Goal: Task Accomplishment & Management: Complete application form

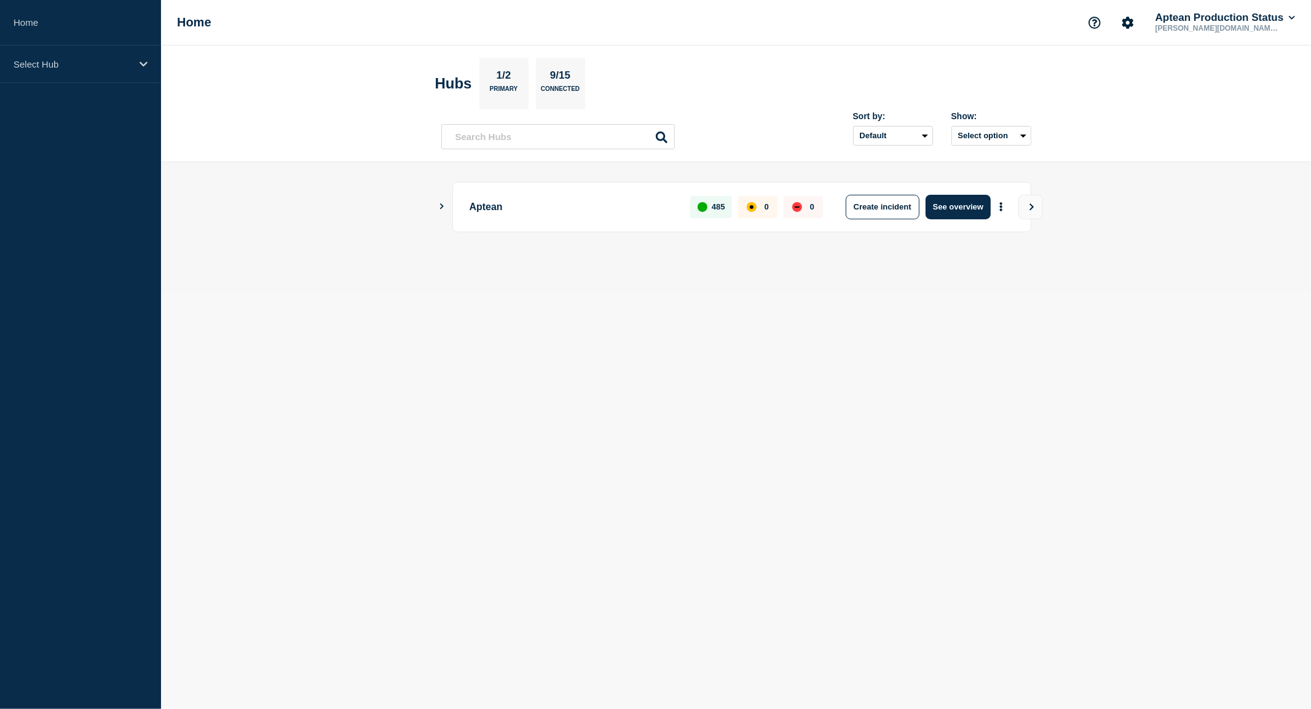
click at [440, 206] on icon "Show Connected Hubs" at bounding box center [442, 207] width 8 height 6
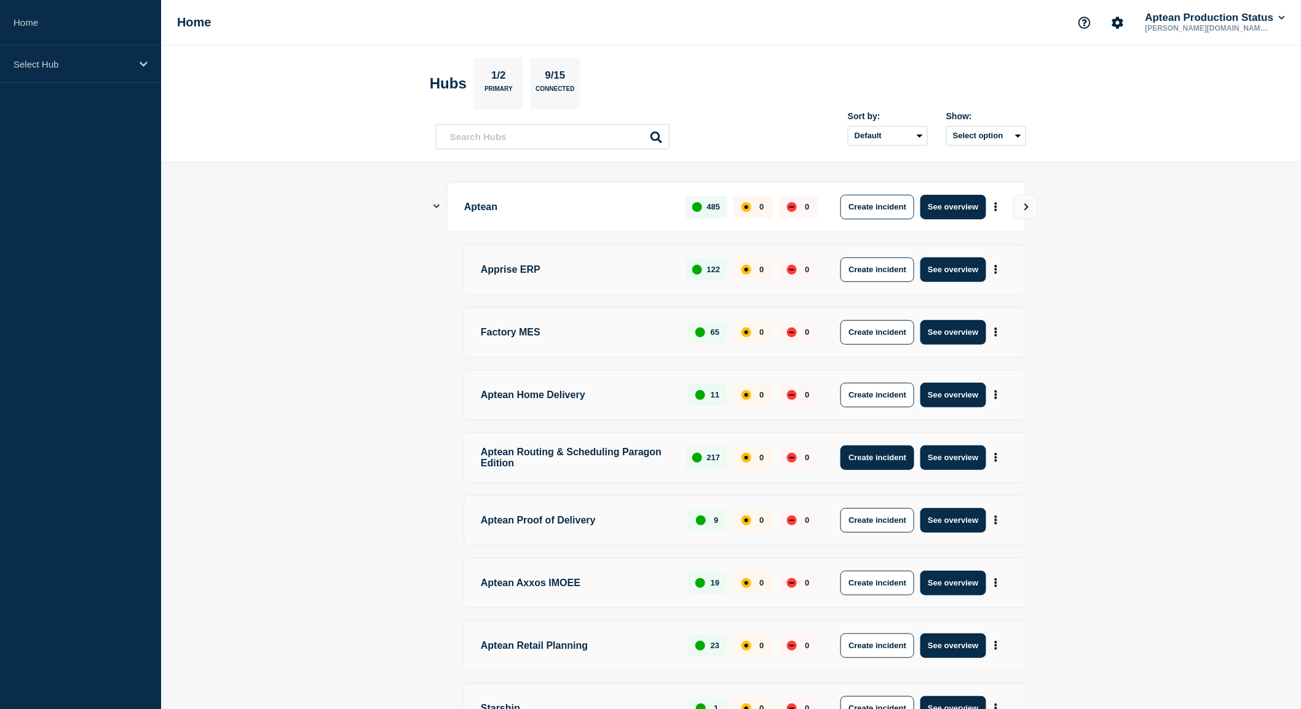
click at [882, 461] on button "Create incident" at bounding box center [877, 458] width 74 height 25
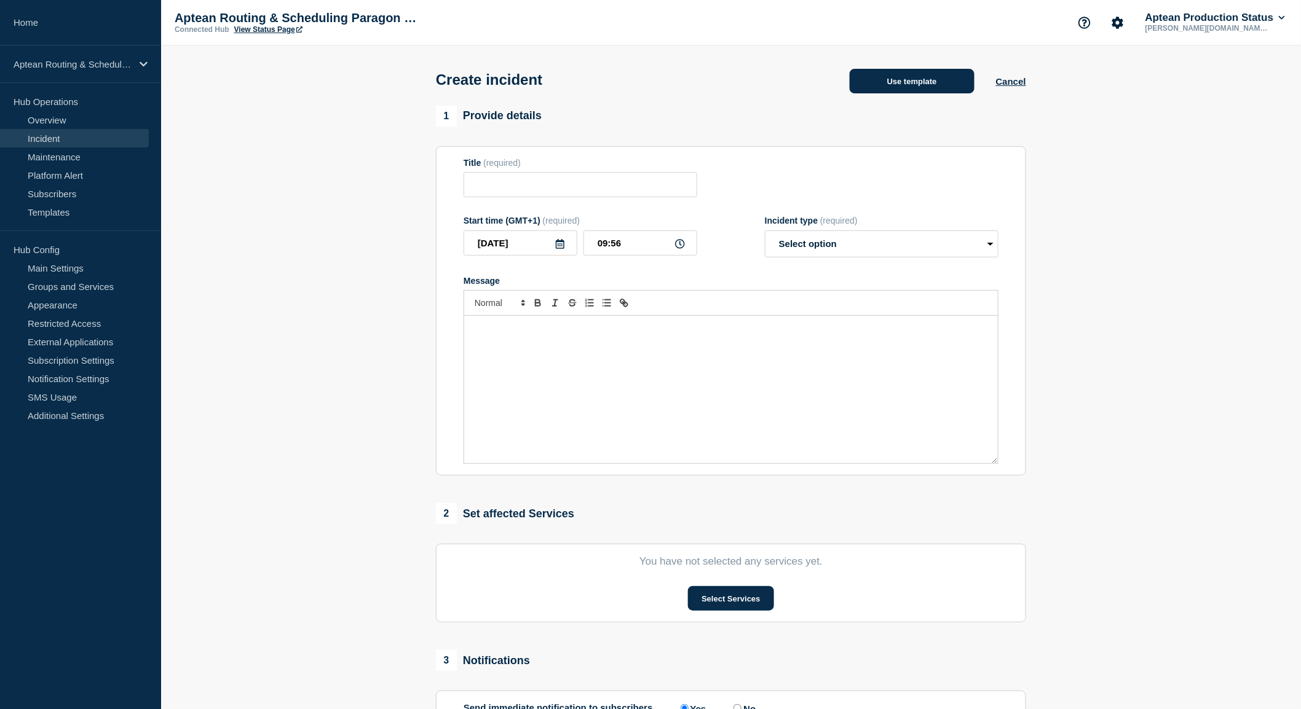
click at [920, 92] on button "Use template" at bounding box center [912, 81] width 125 height 25
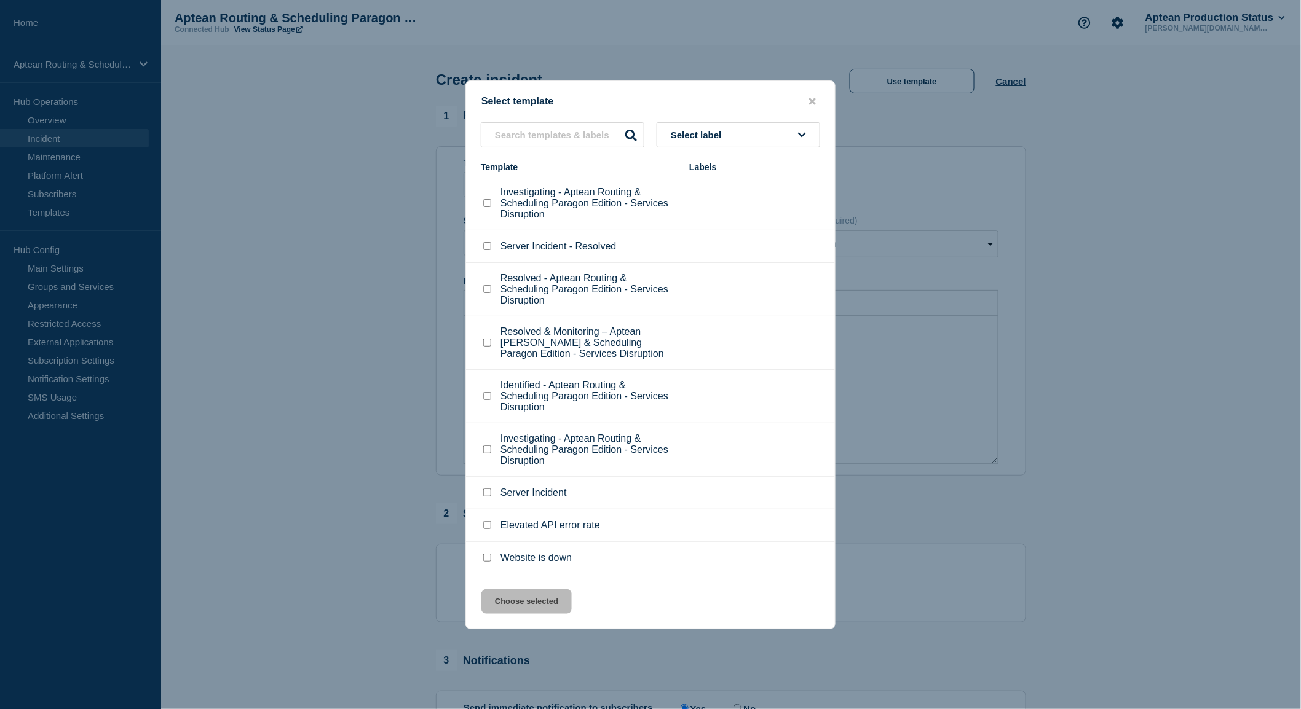
click at [579, 200] on p "Investigating - Aptean Routing & Scheduling Paragon Edition - Services Disrupti…" at bounding box center [588, 203] width 176 height 33
click at [490, 205] on input "Investigating - Aptean Routing & Scheduling Paragon Edition - Services Disrupti…" at bounding box center [487, 203] width 8 height 8
checkbox input "true"
click at [546, 597] on button "Choose selected" at bounding box center [526, 602] width 90 height 25
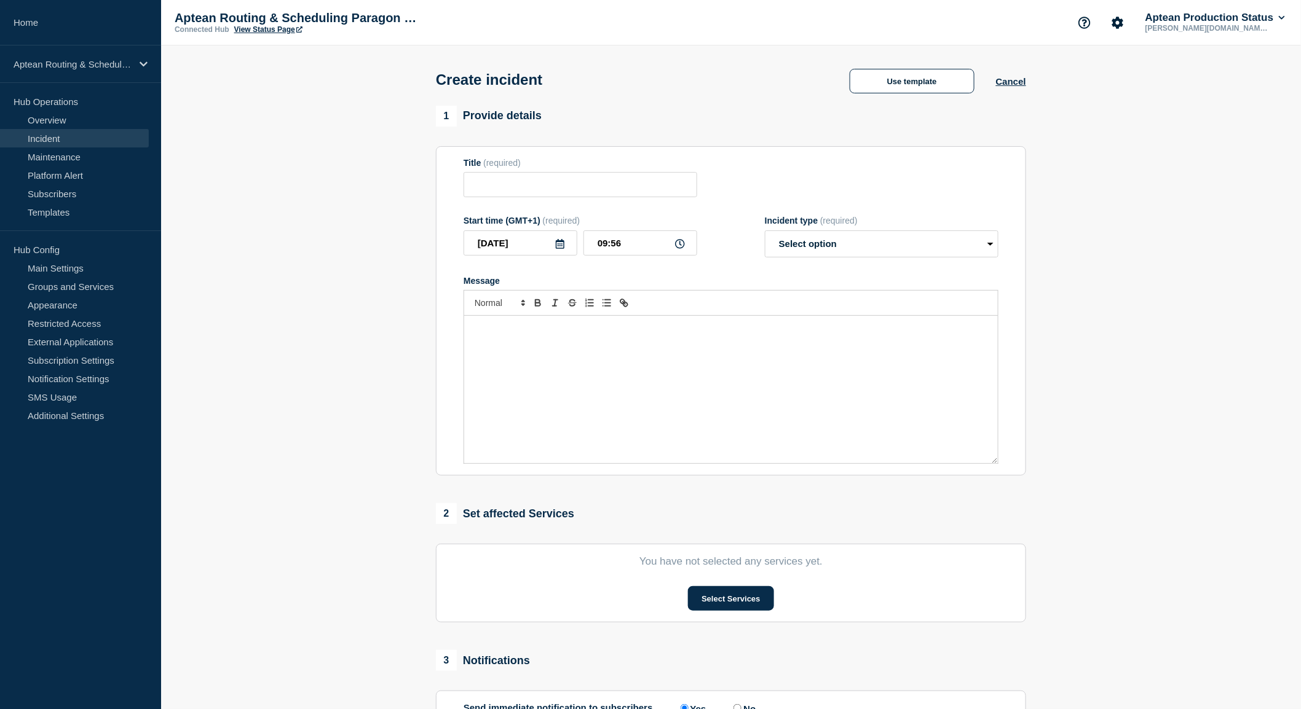
type input "Investigating - Aptean Routing & Scheduling Paragon Edition - Services Disrupti…"
select select "investigating"
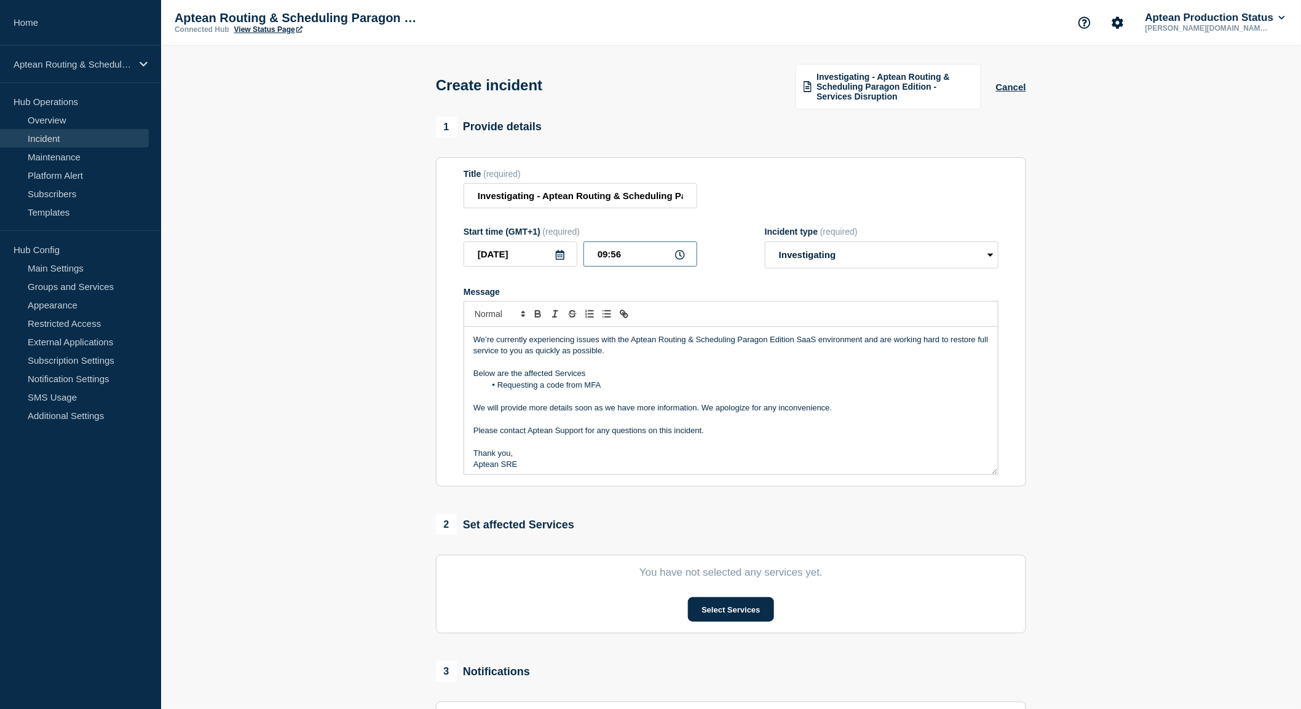
click at [658, 255] on input "09:56" at bounding box center [640, 254] width 114 height 25
click at [604, 249] on input "09:53" at bounding box center [640, 254] width 114 height 25
click at [775, 204] on div "Title (required) Investigating - Aptean Routing & Scheduling Paragon Edition - …" at bounding box center [731, 189] width 535 height 40
click at [632, 255] on input "08:53" at bounding box center [640, 254] width 114 height 25
type input "08:48"
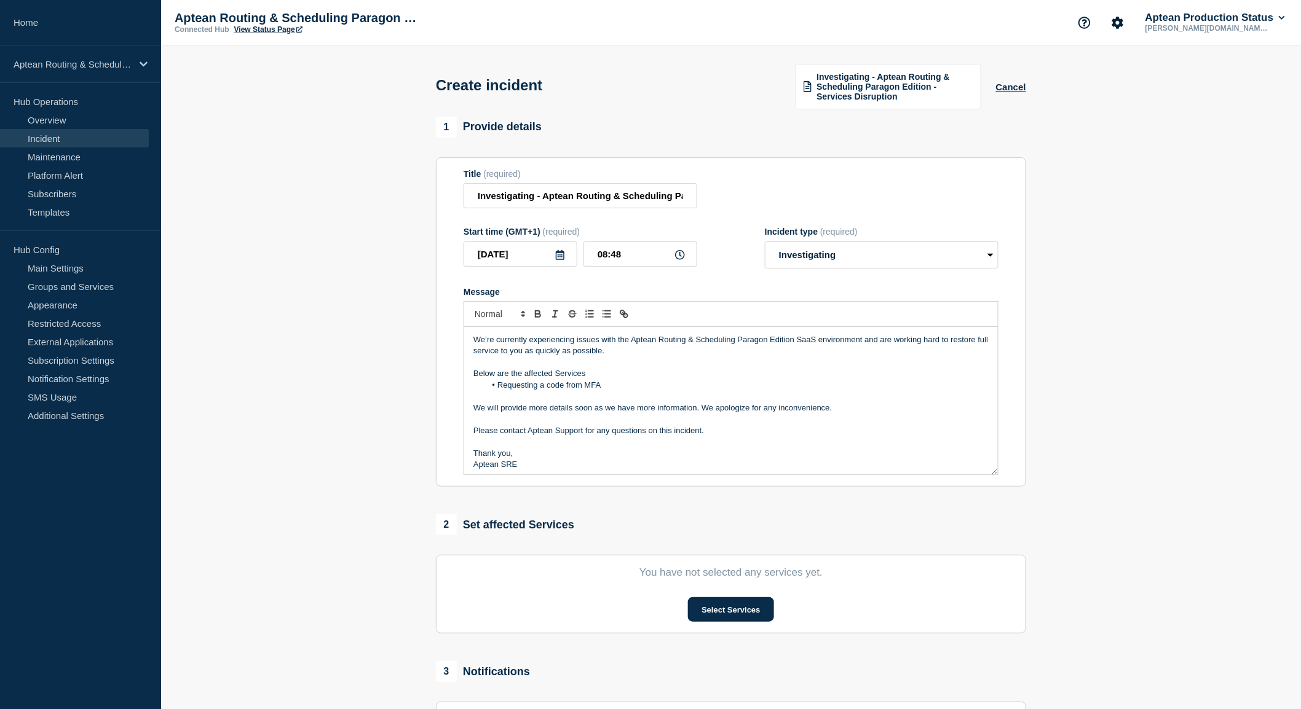
click at [722, 219] on form "Title (required) Investigating - Aptean Routing & Scheduling Paragon Edition - …" at bounding box center [731, 322] width 535 height 307
drag, startPoint x: 612, startPoint y: 384, endPoint x: 500, endPoint y: 379, distance: 111.4
click at [500, 380] on li "Requesting a code from MFA" at bounding box center [738, 385] width 504 height 11
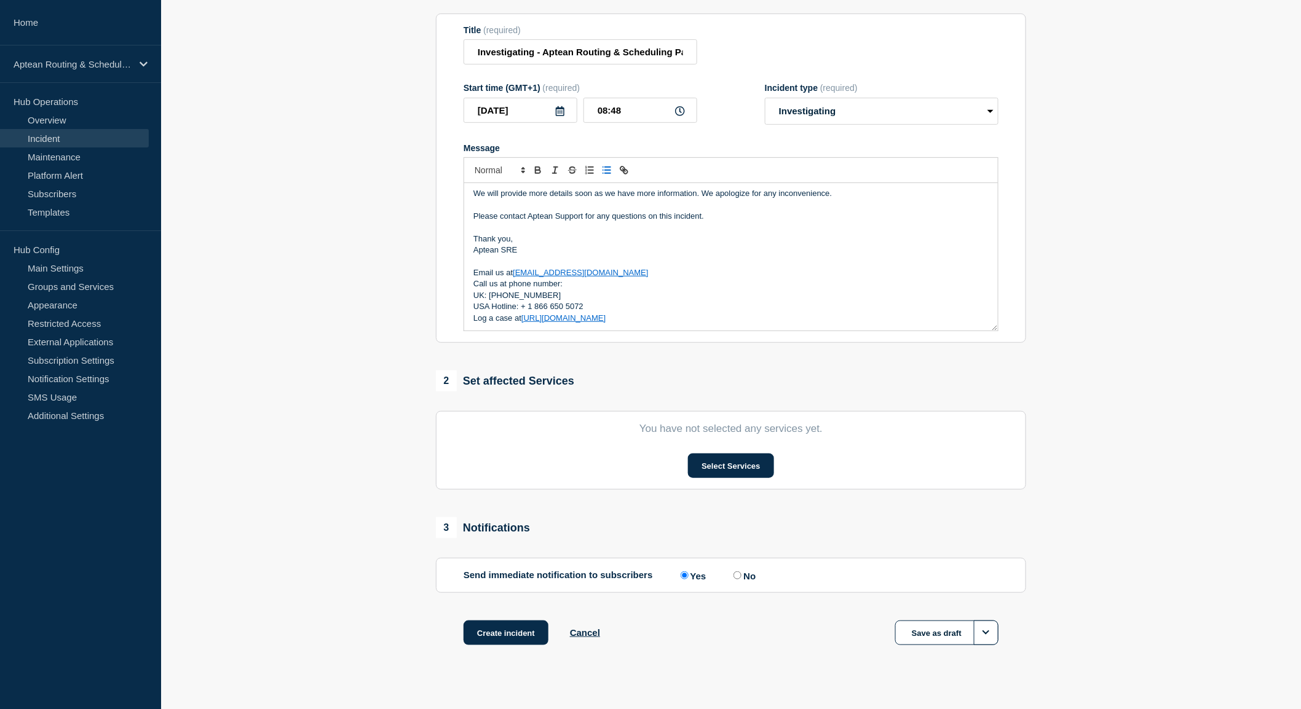
scroll to position [158, 0]
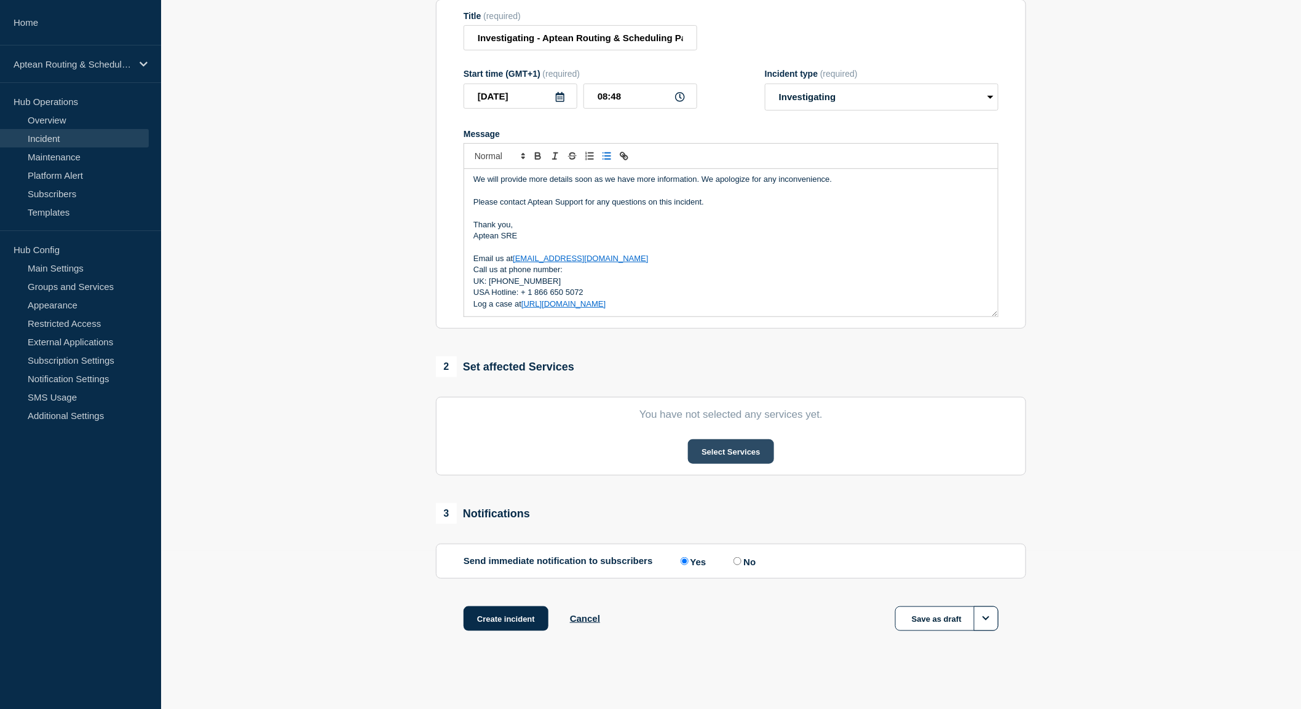
click at [740, 451] on button "Select Services" at bounding box center [730, 452] width 85 height 25
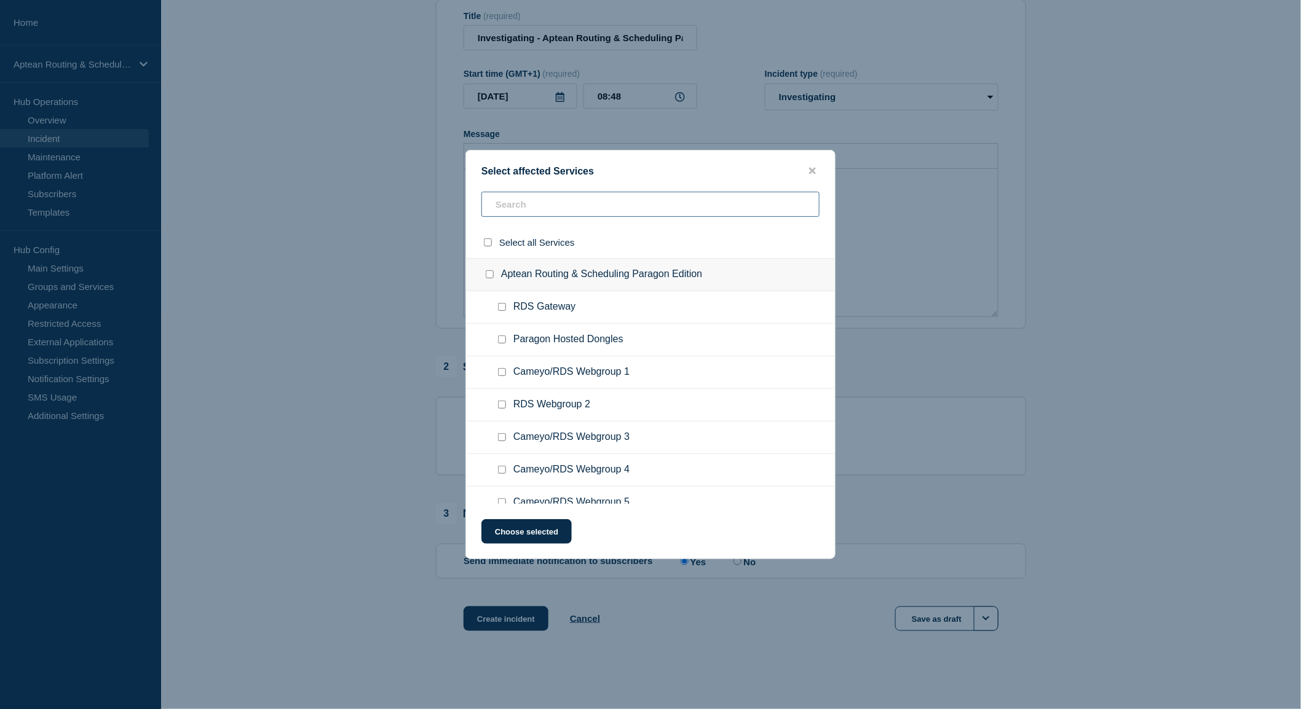
click at [583, 196] on input "text" at bounding box center [650, 204] width 338 height 25
type input "cameyo"
click at [488, 243] on input "select all checkbox" at bounding box center [488, 243] width 8 height 8
checkbox input "true"
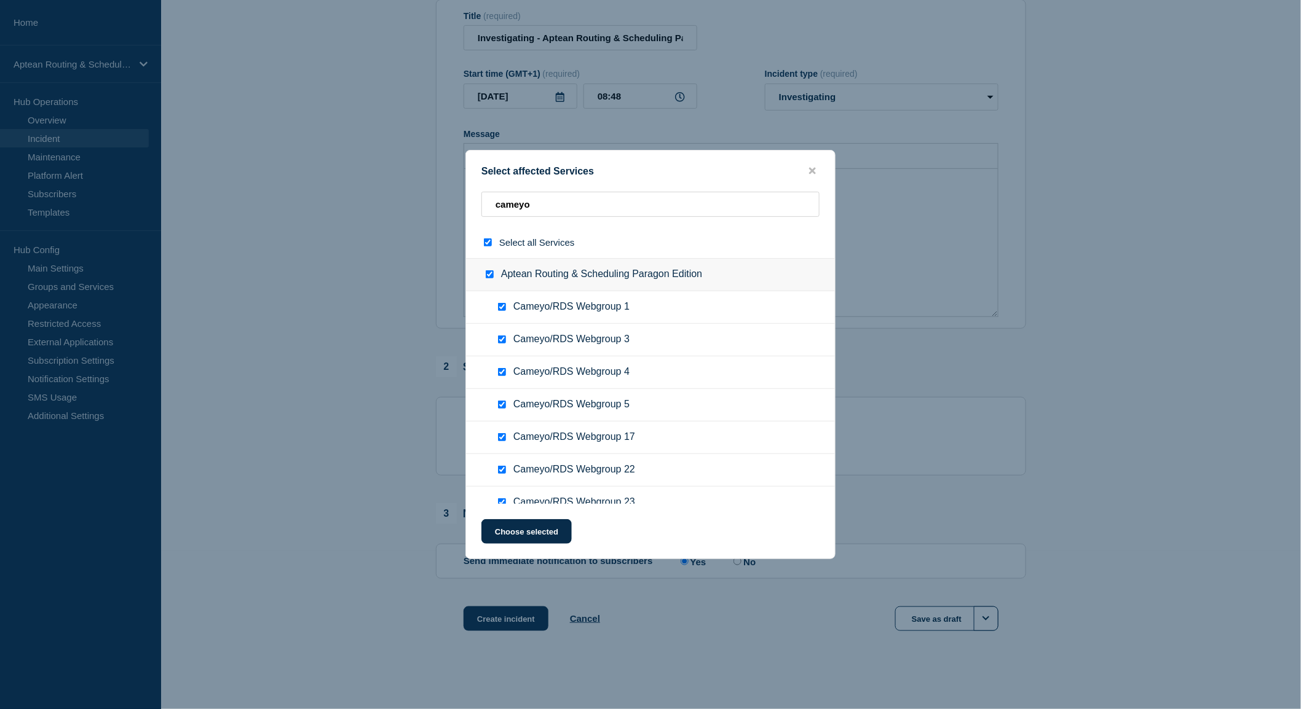
checkbox input "true"
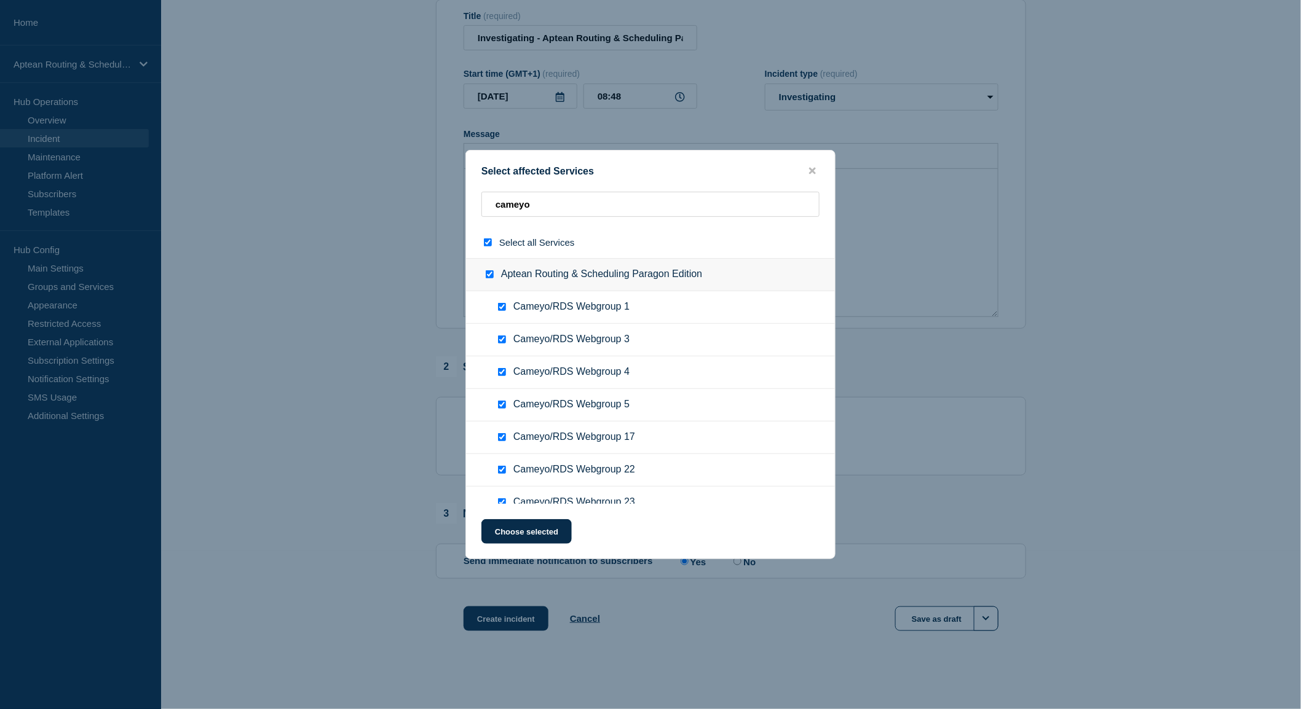
checkbox input "true"
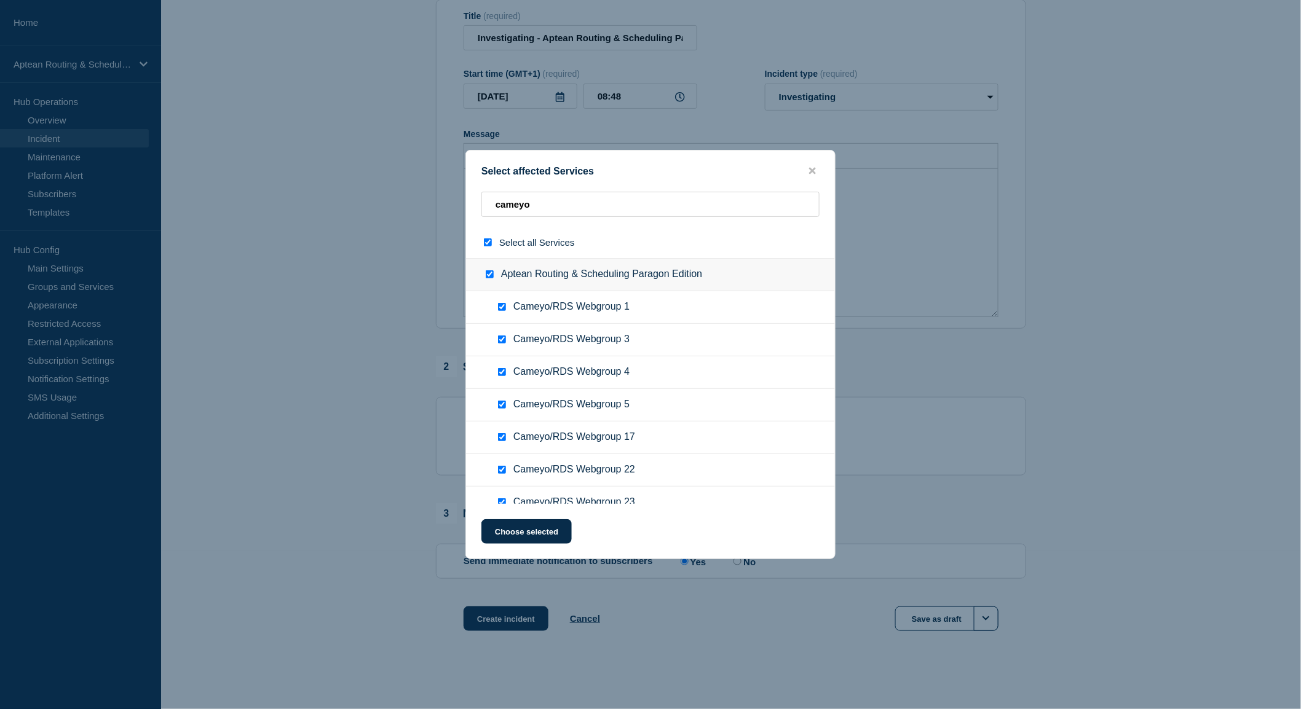
checkbox input "true"
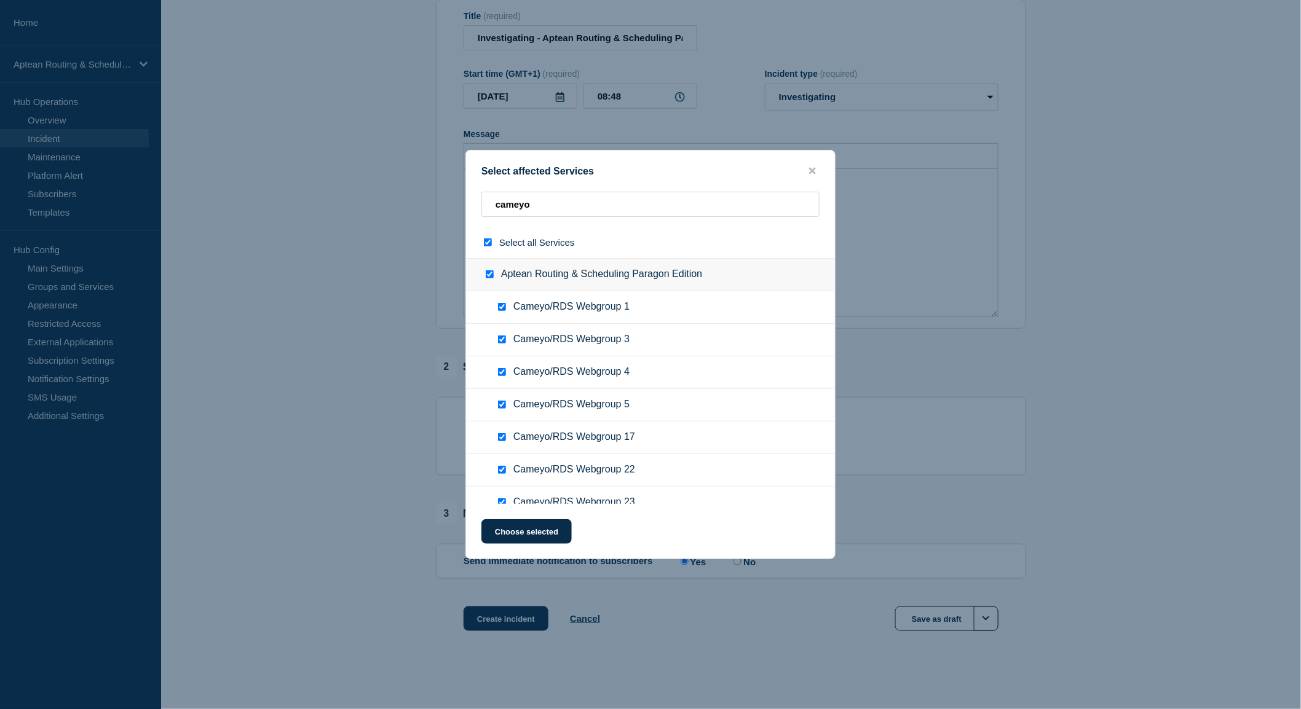
checkbox input "true"
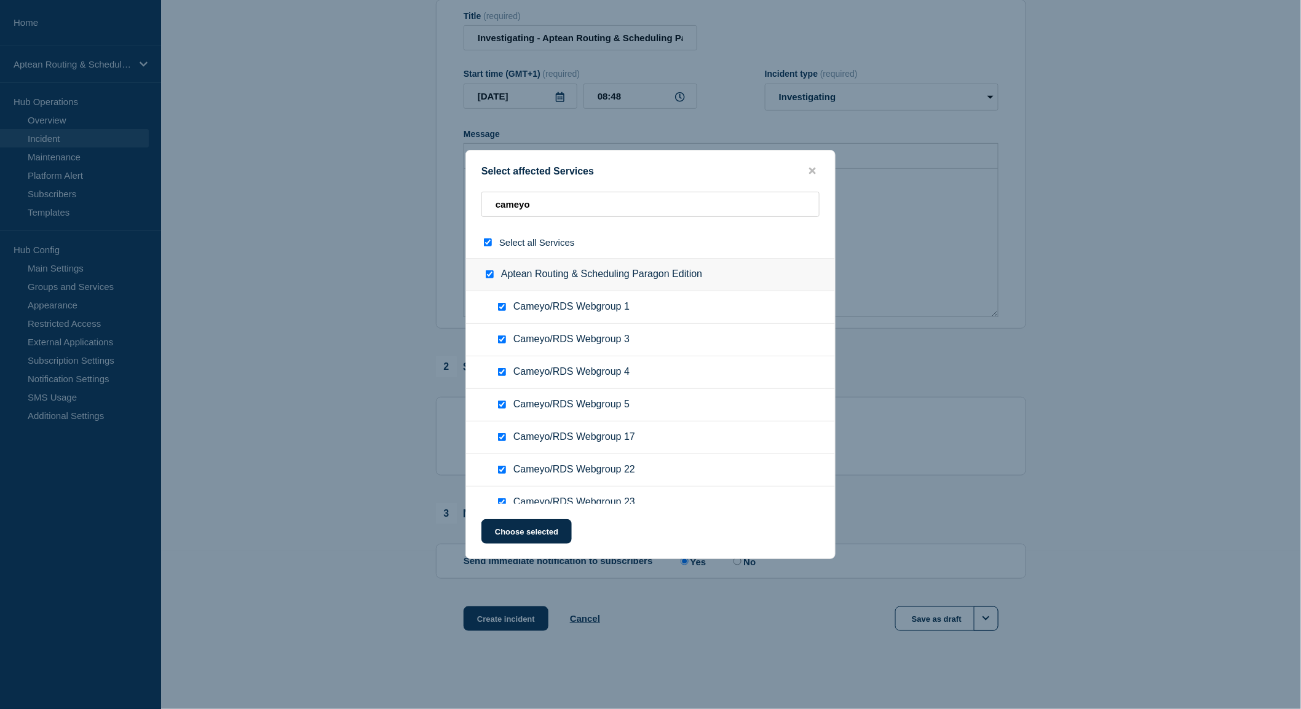
checkbox input "true"
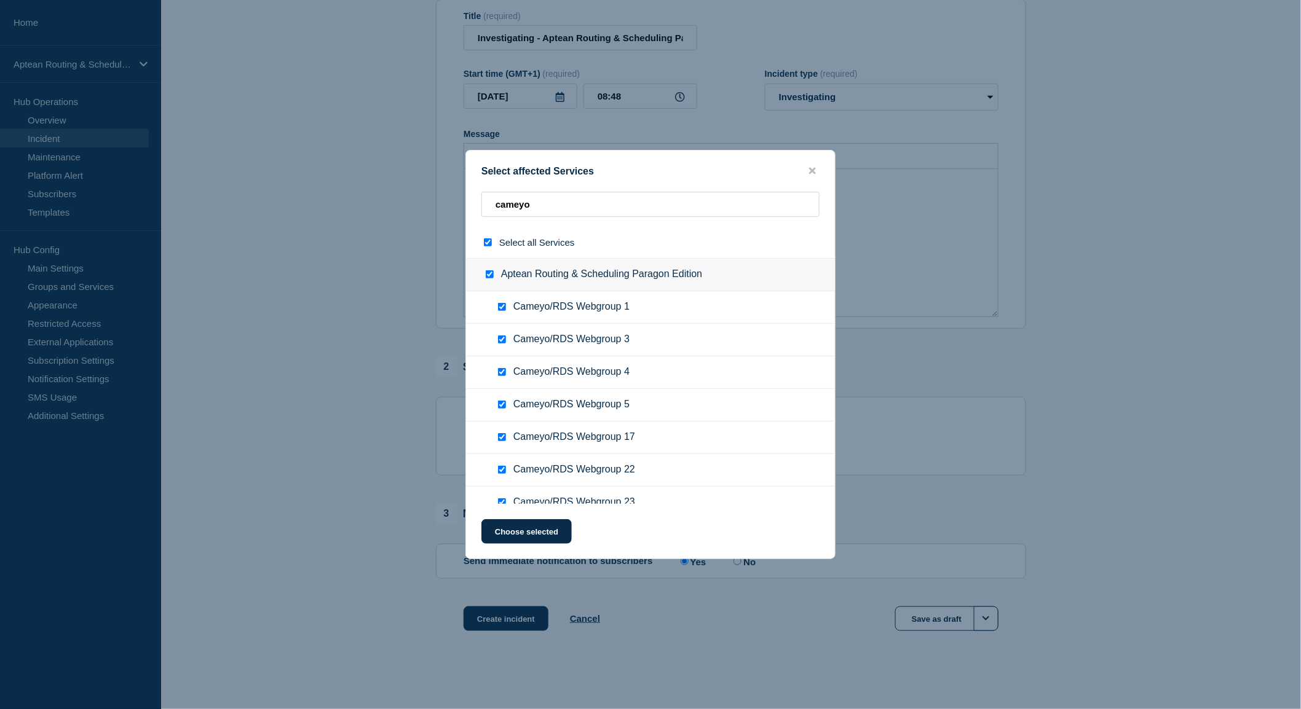
checkbox input "true"
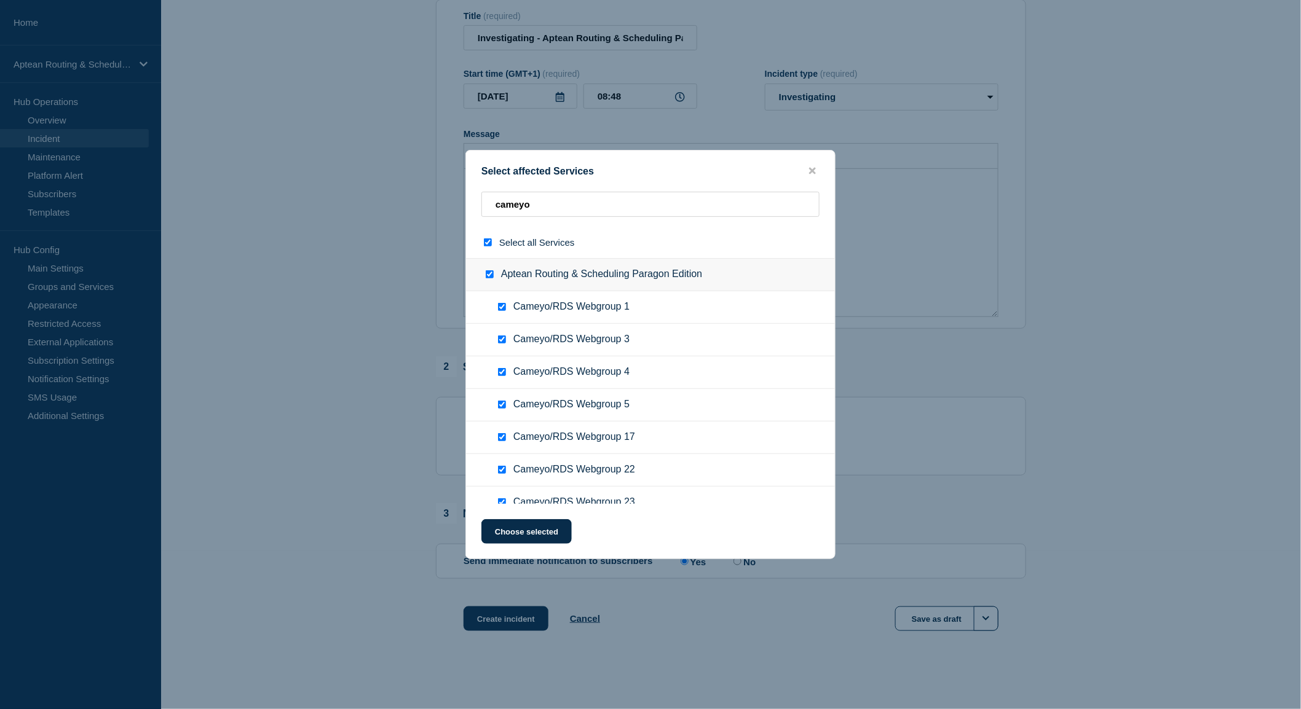
checkbox input "true"
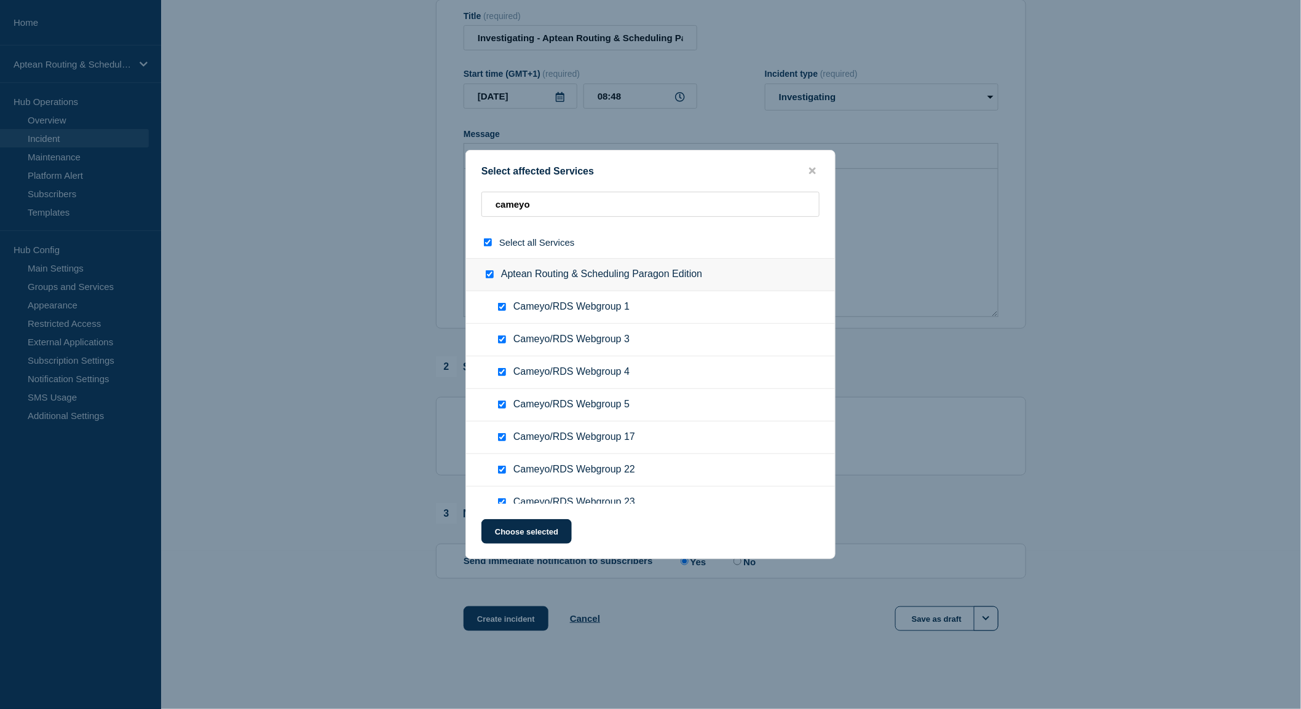
checkbox input "true"
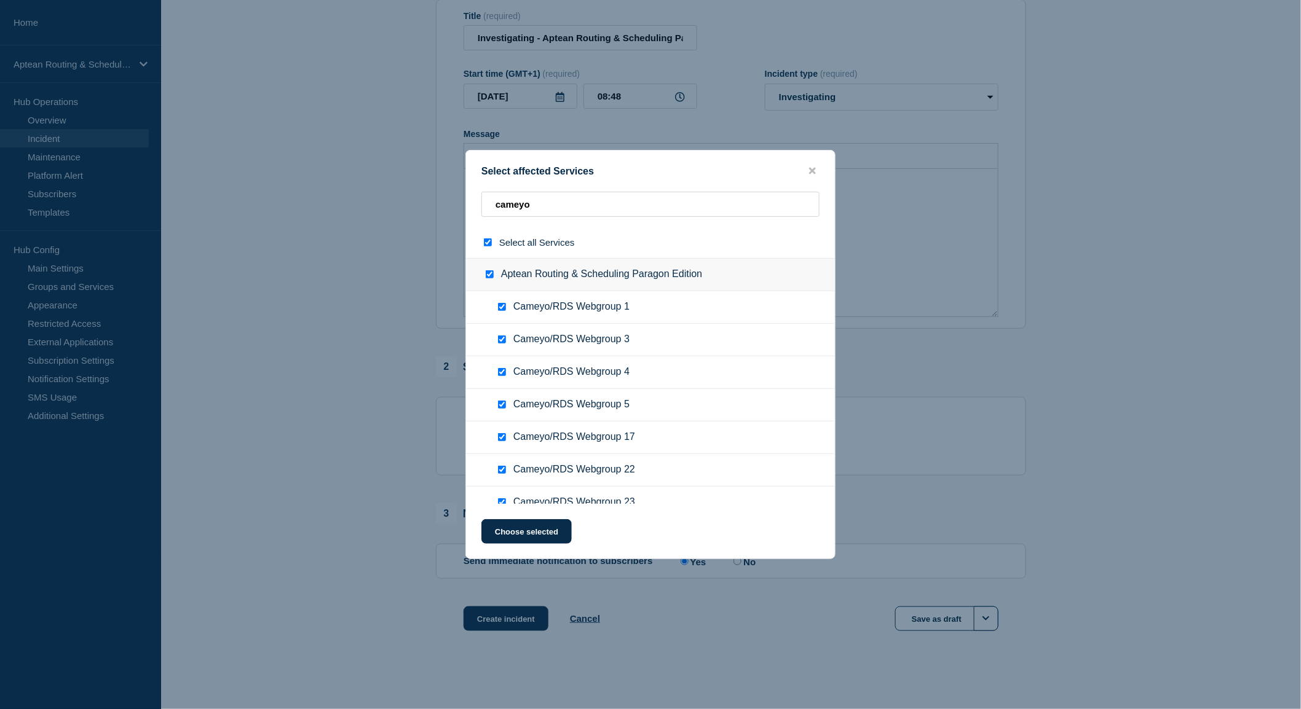
checkbox input "true"
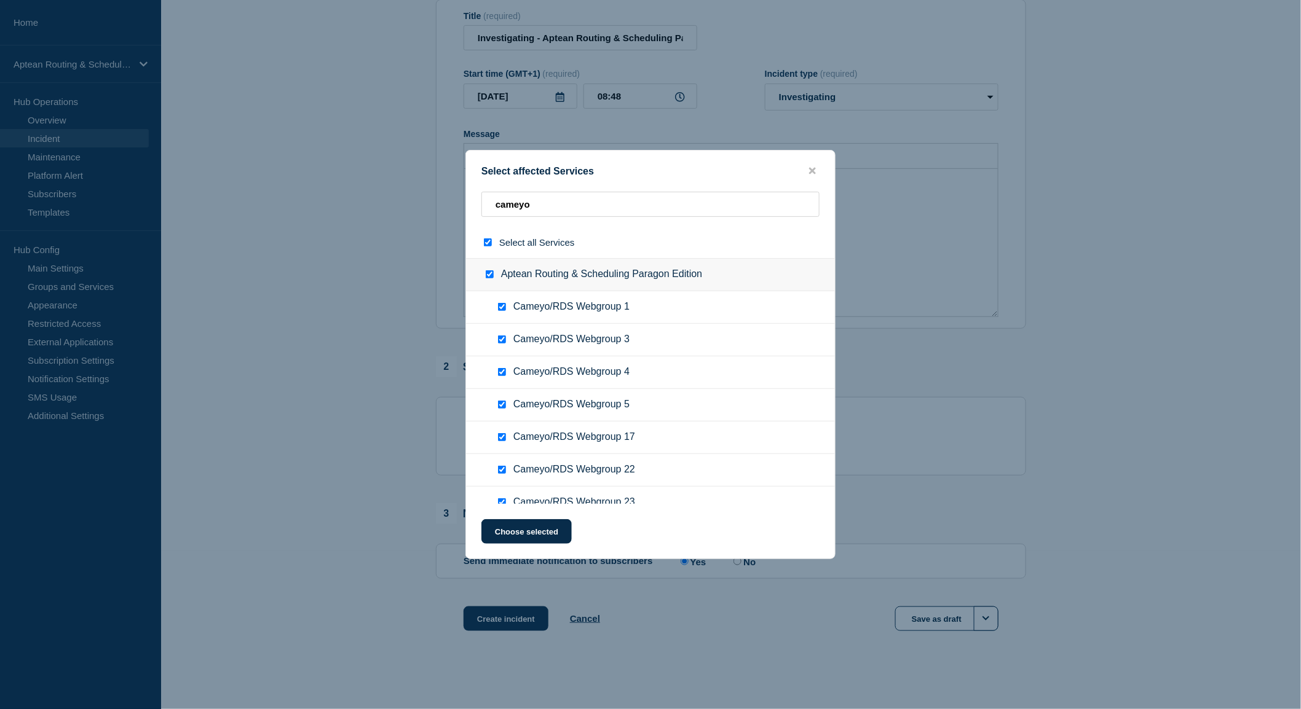
checkbox input "true"
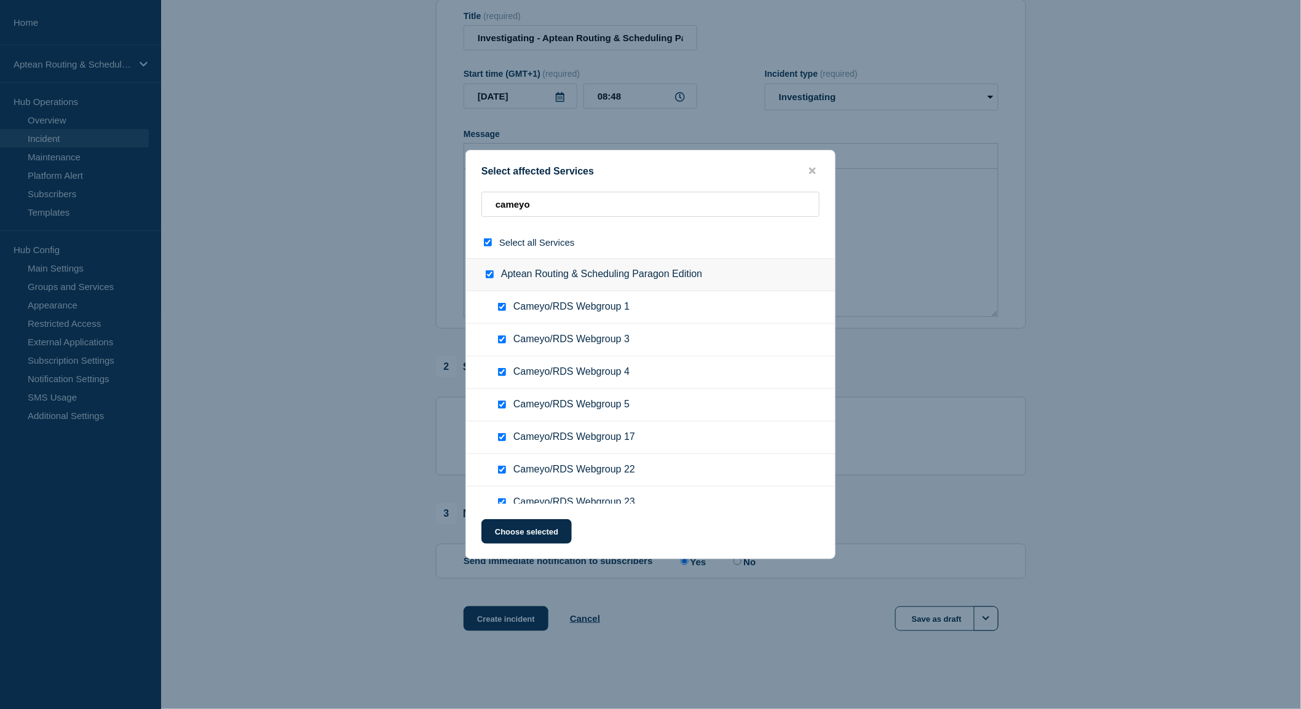
checkbox input "true"
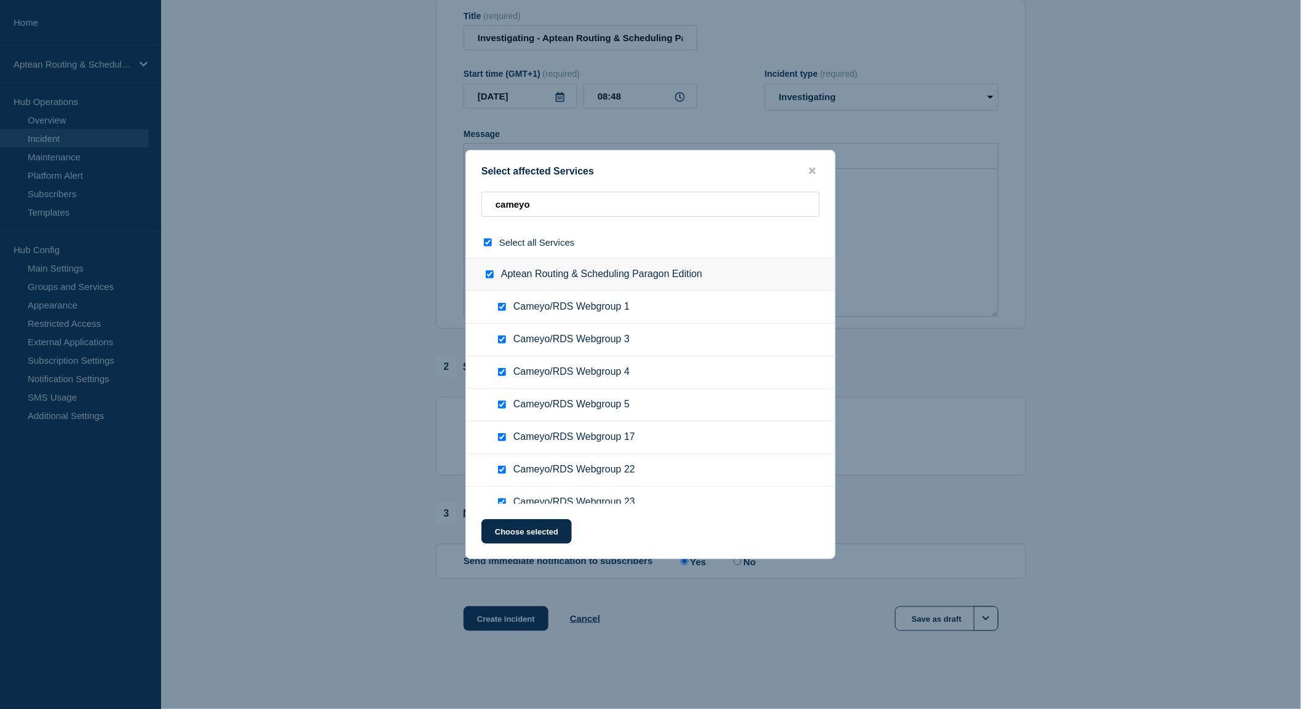
checkbox input "true"
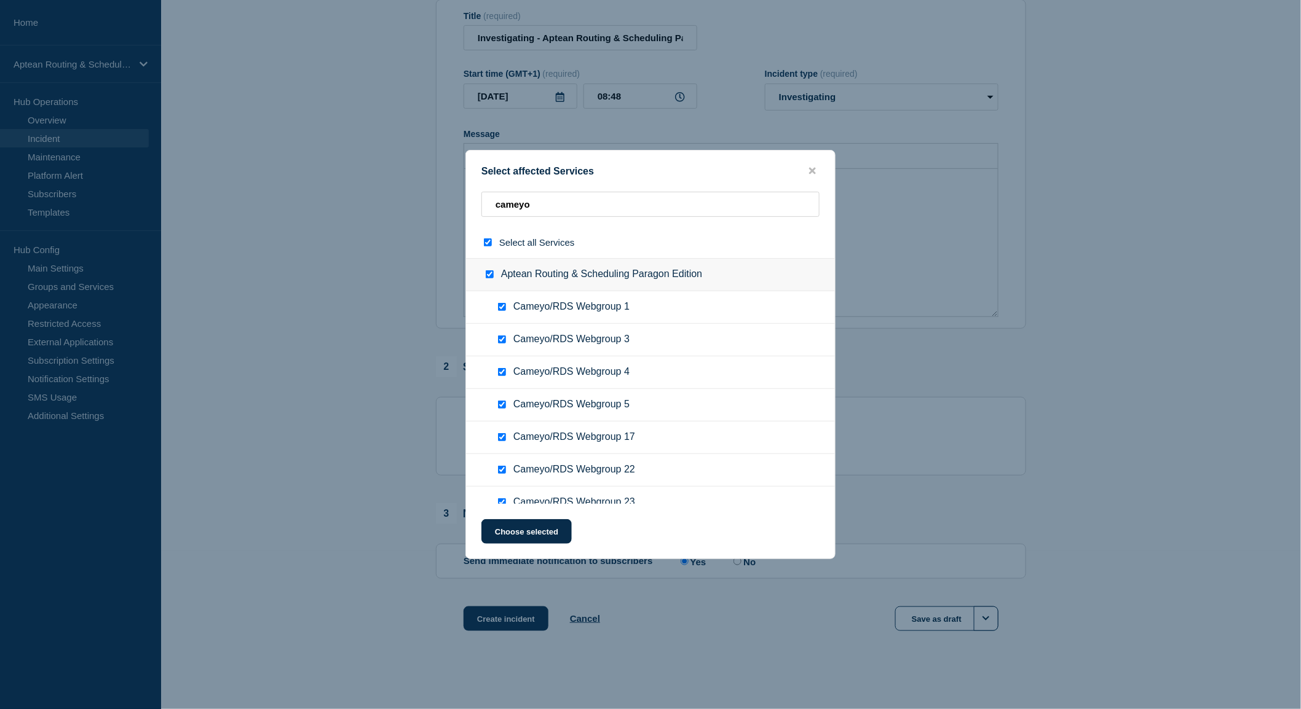
checkbox input "true"
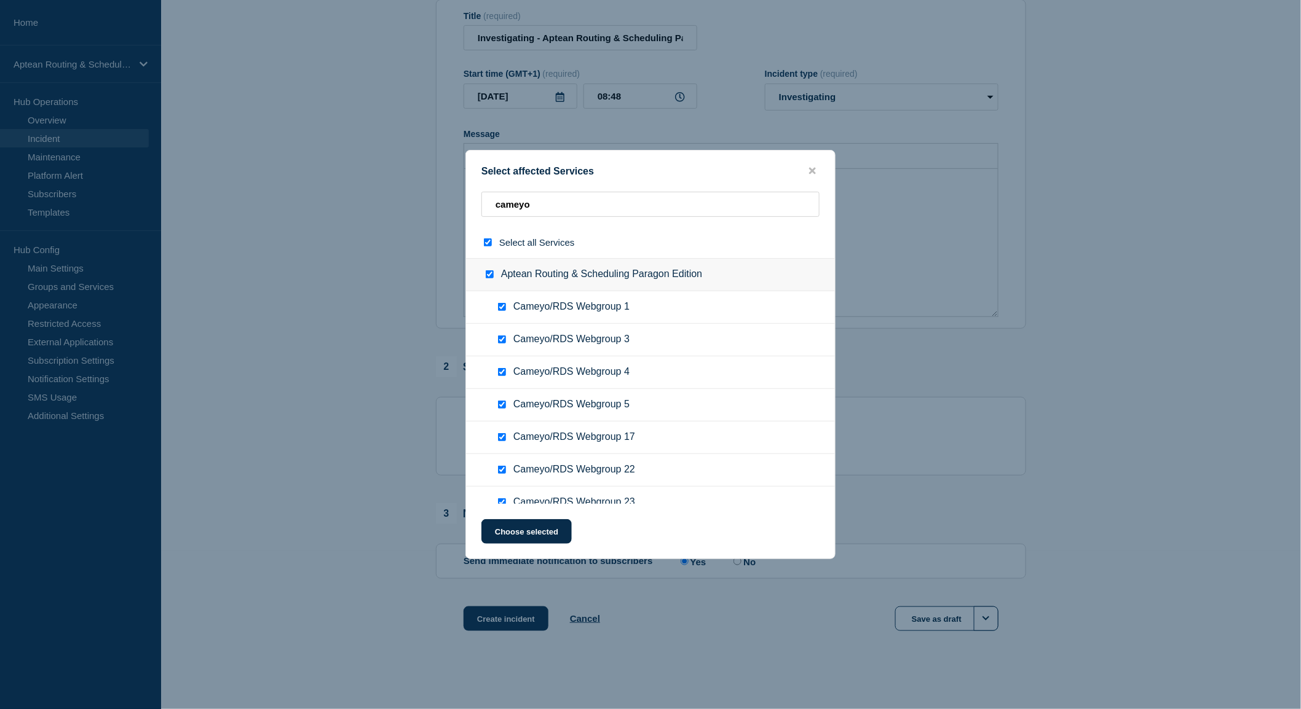
checkbox input "true"
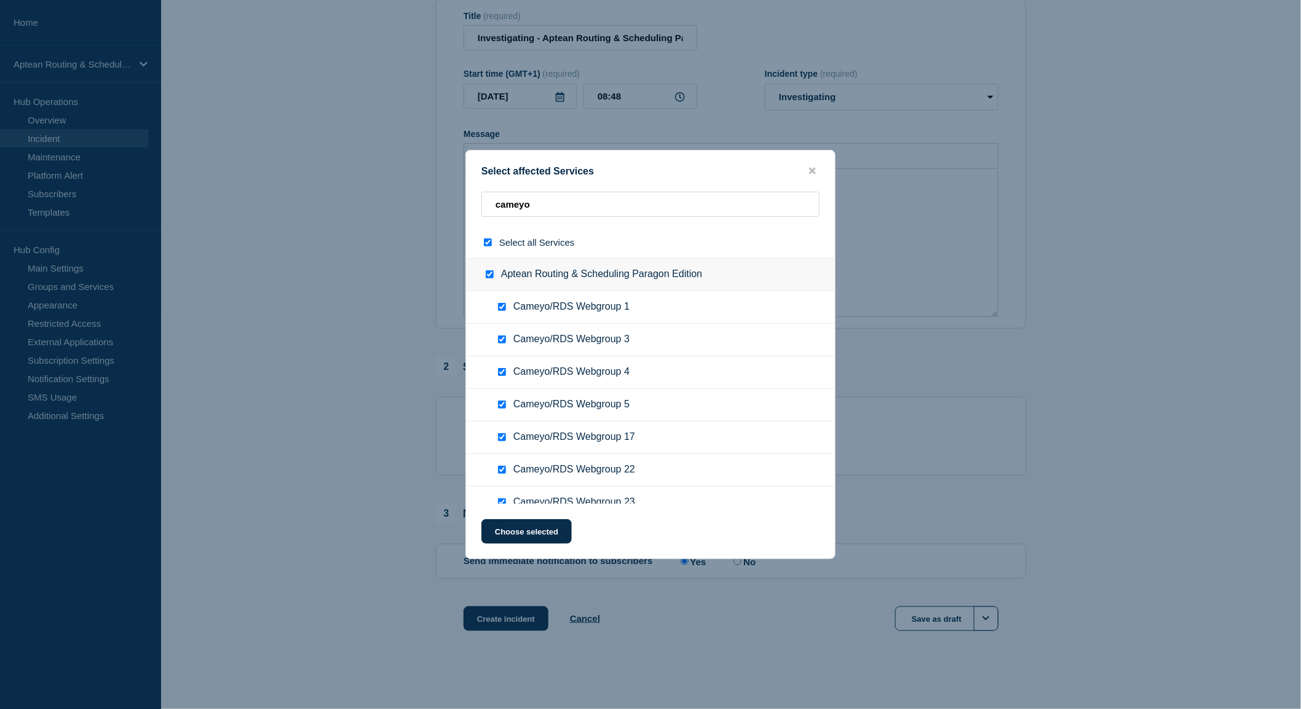
checkbox input "true"
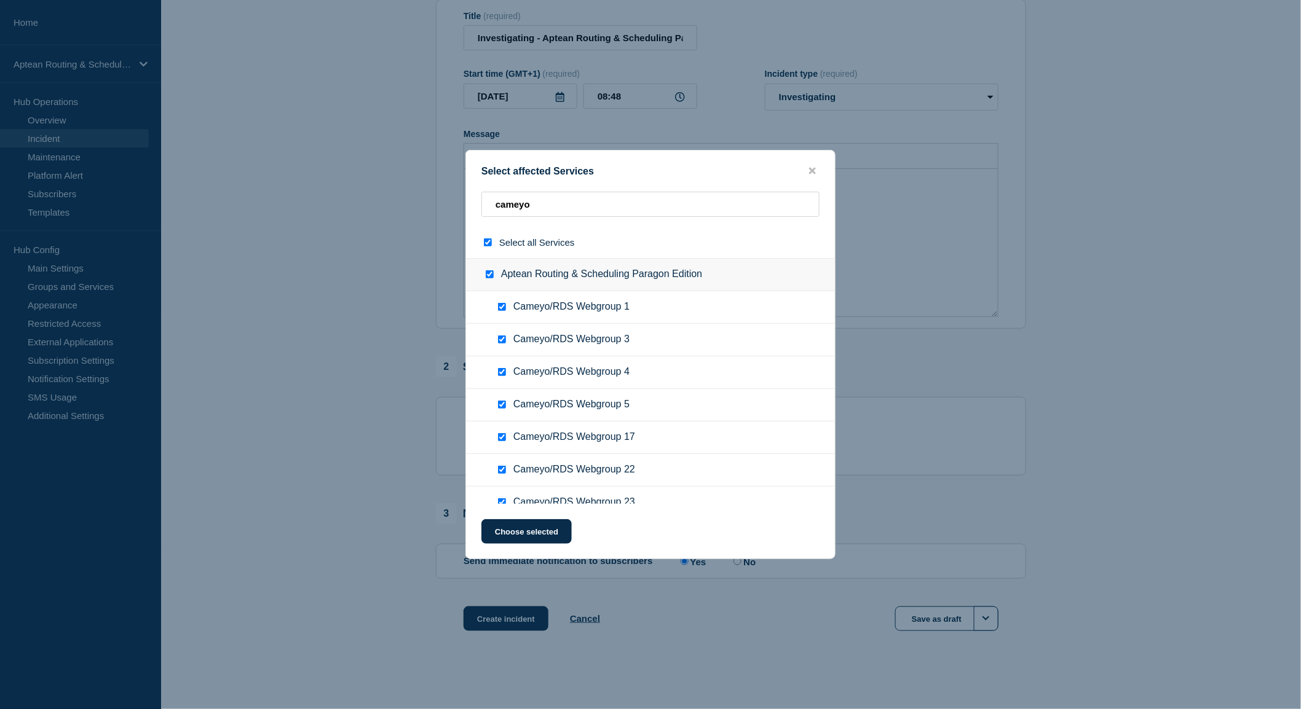
checkbox input "true"
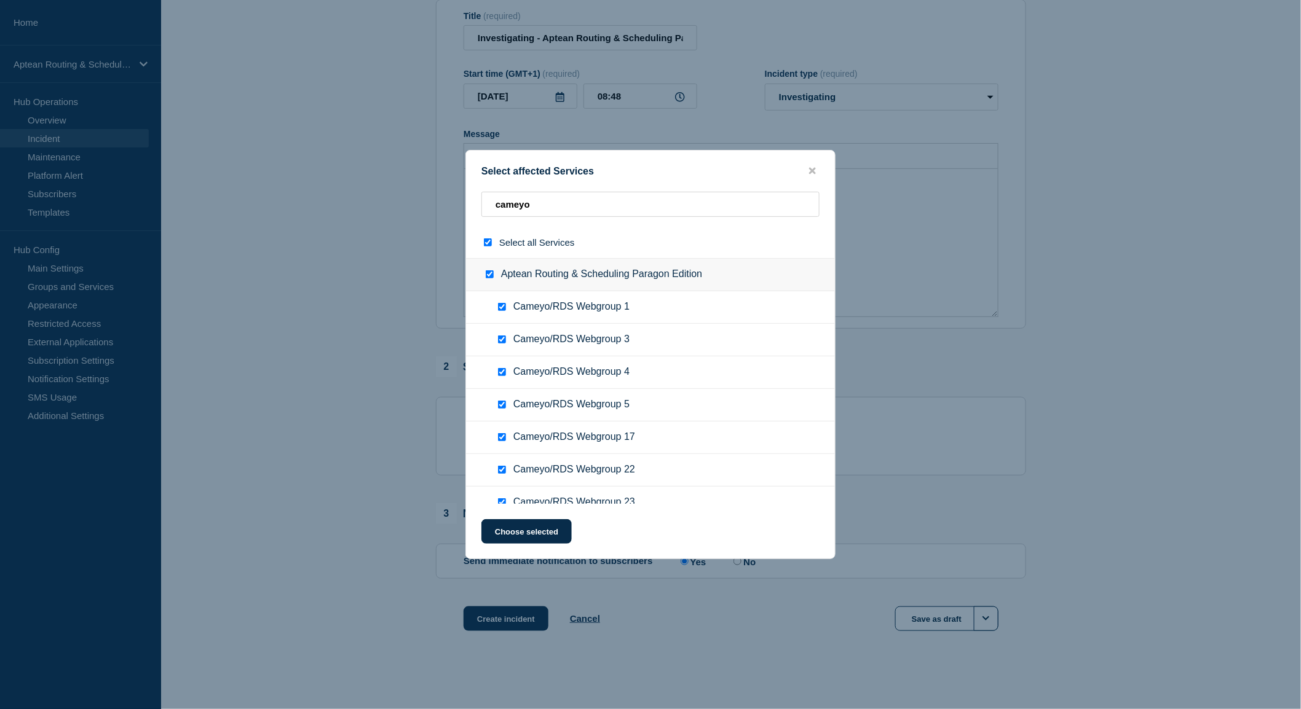
checkbox input "true"
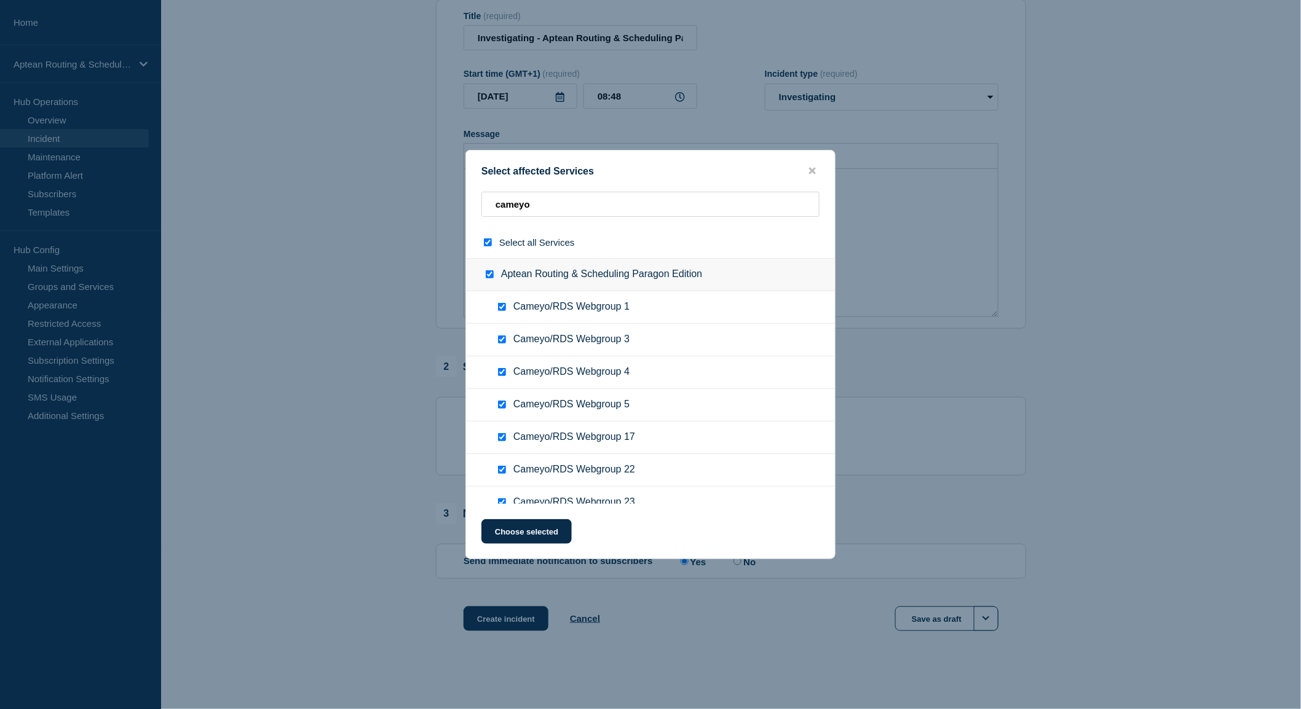
checkbox input "true"
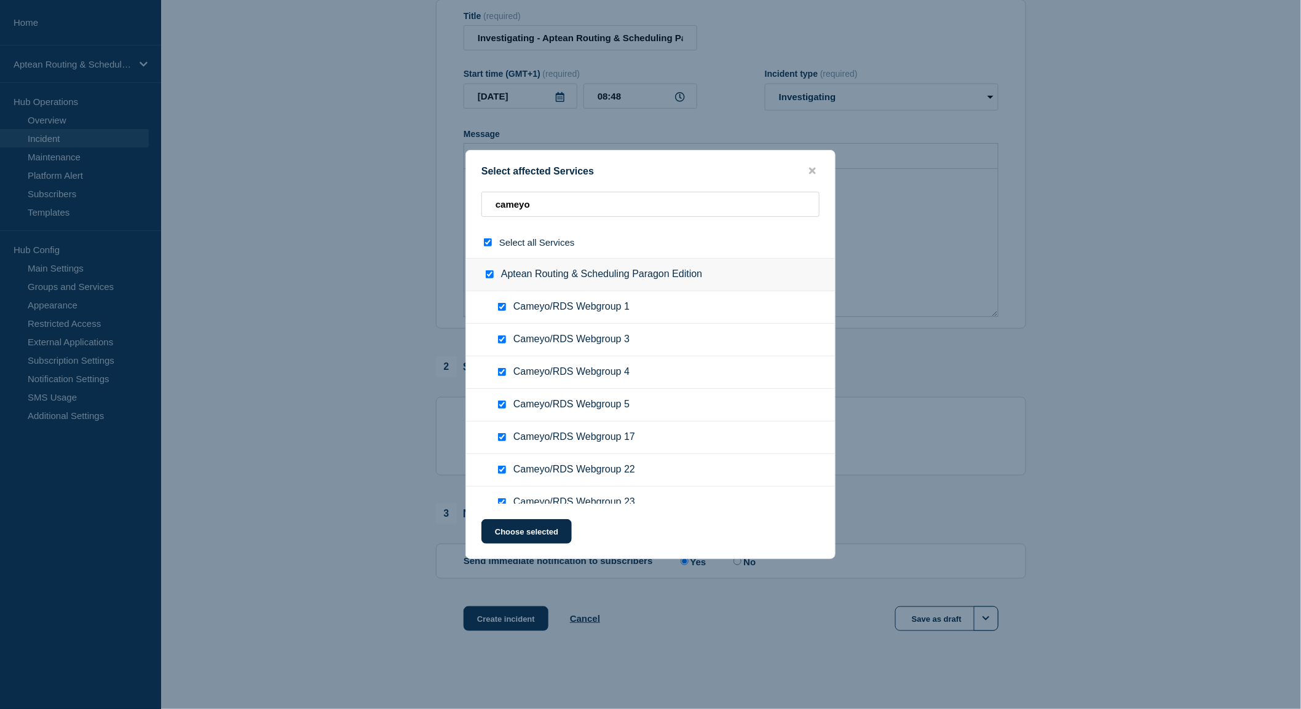
checkbox input "true"
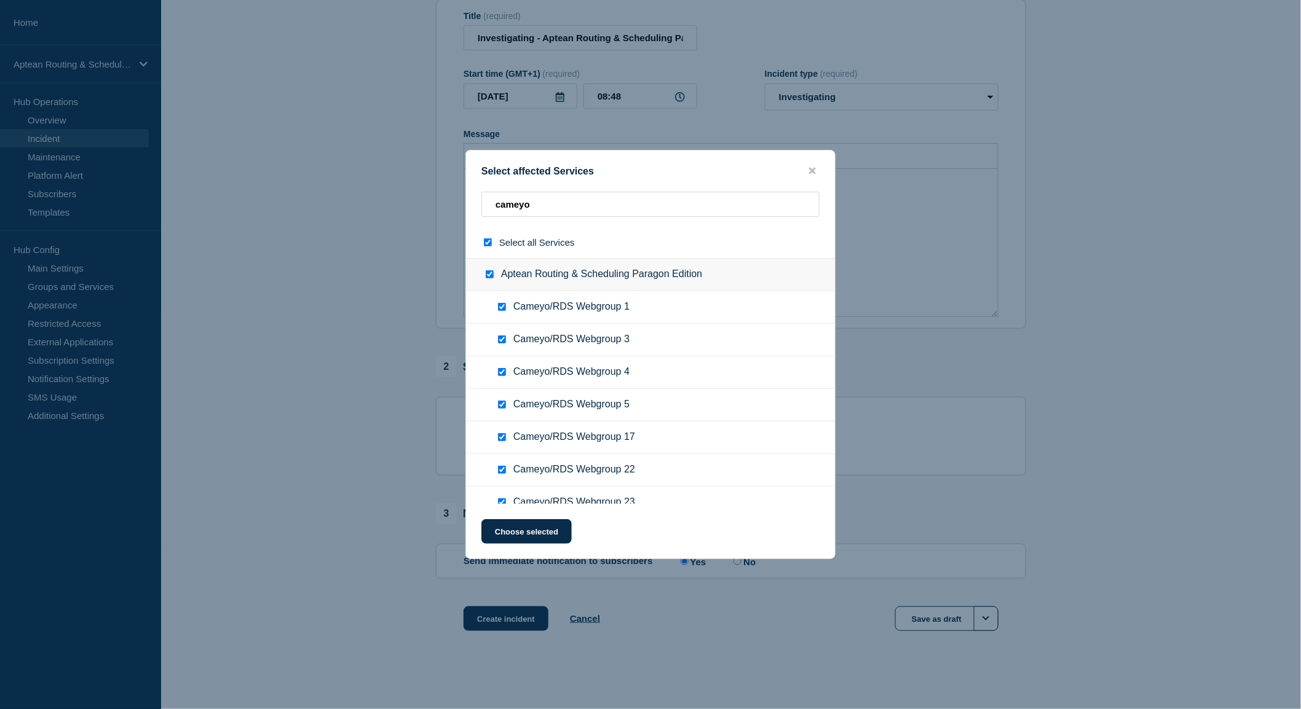
checkbox input "true"
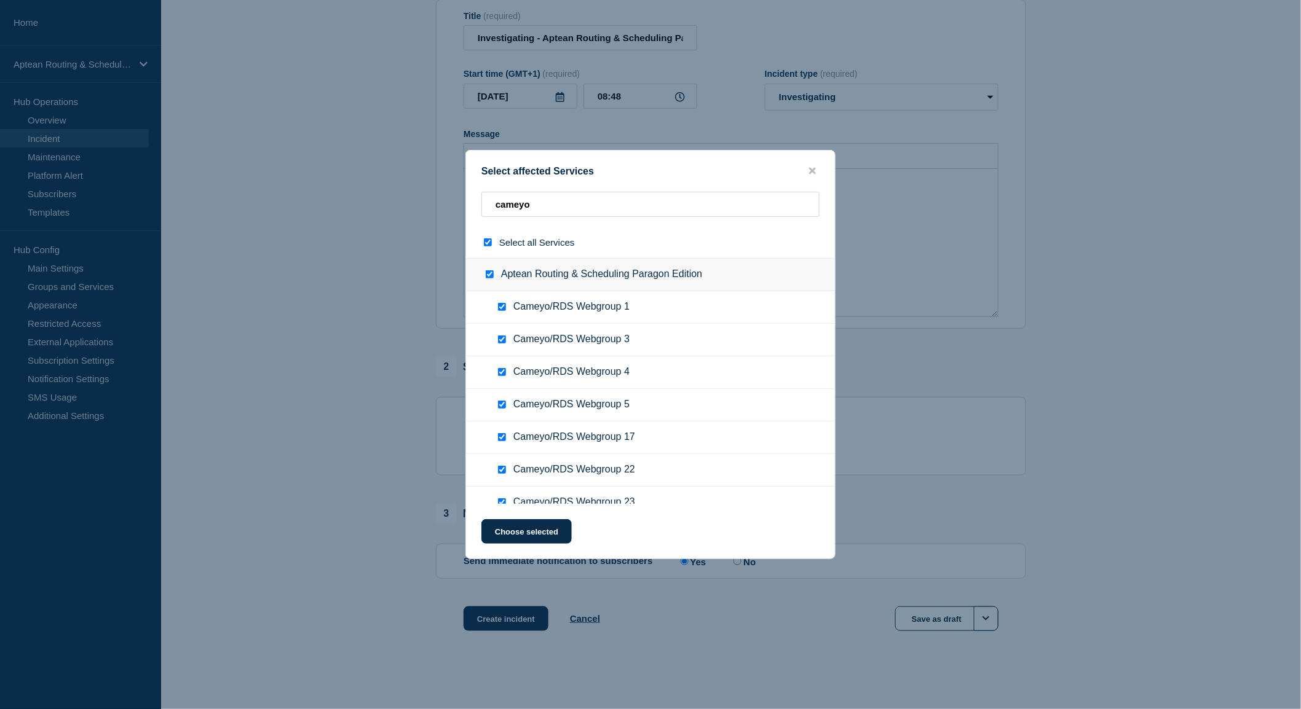
checkbox input "true"
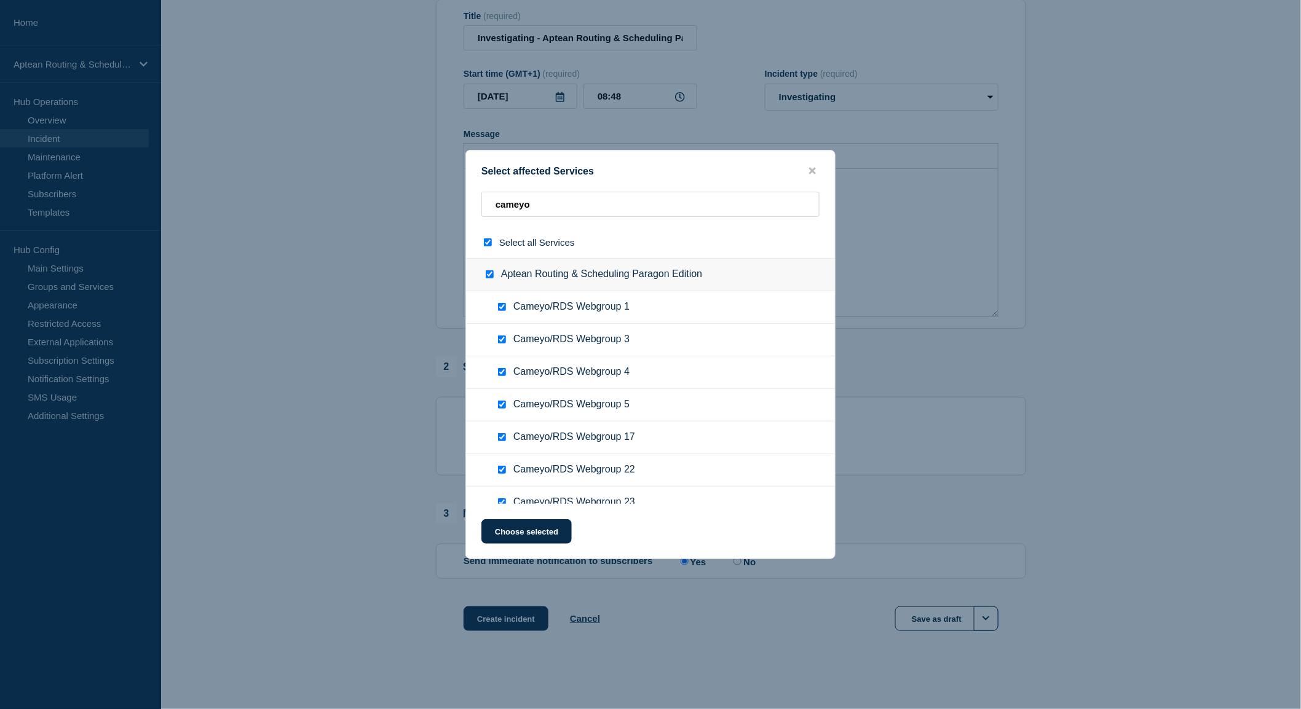
checkbox input "true"
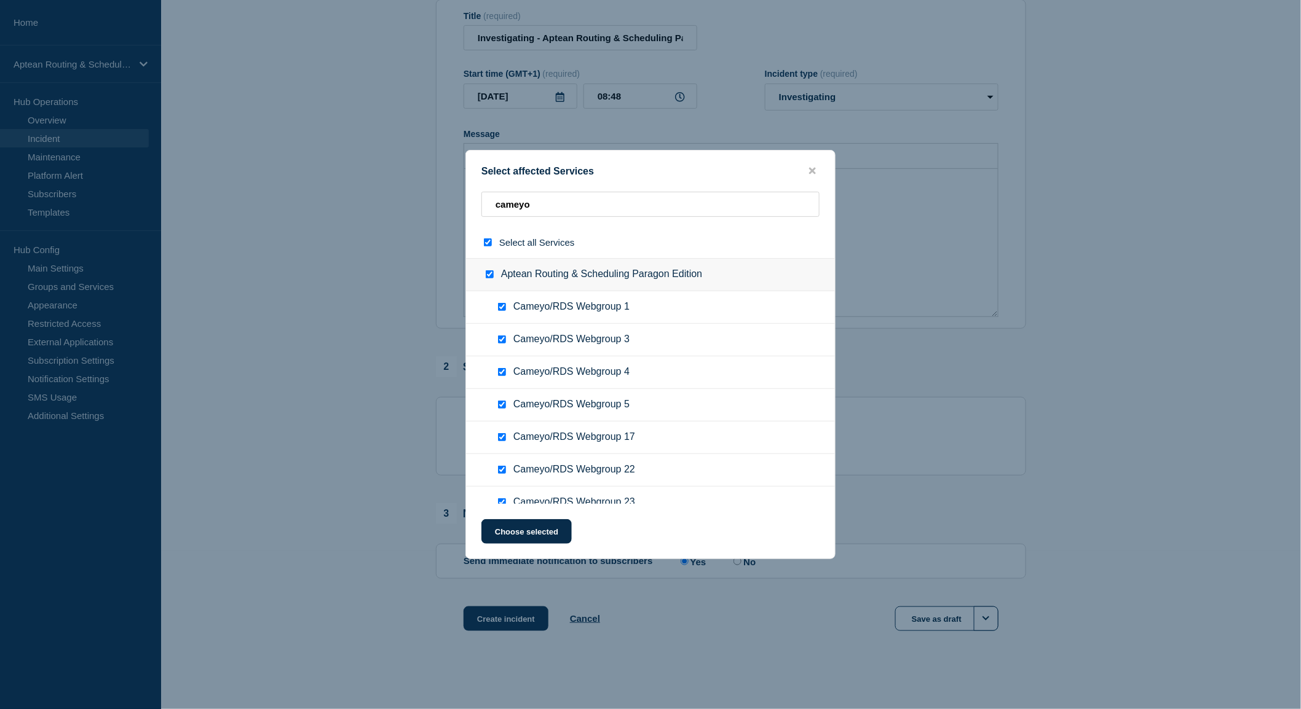
checkbox input "true"
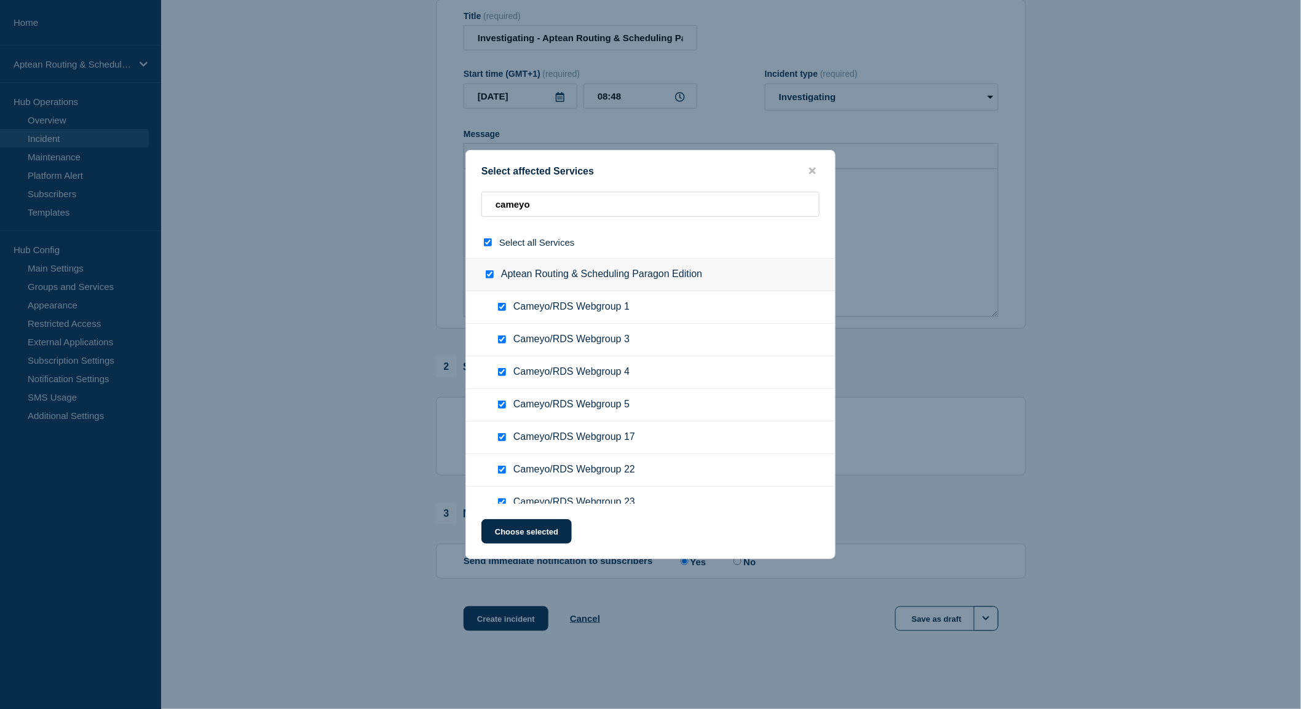
checkbox input "true"
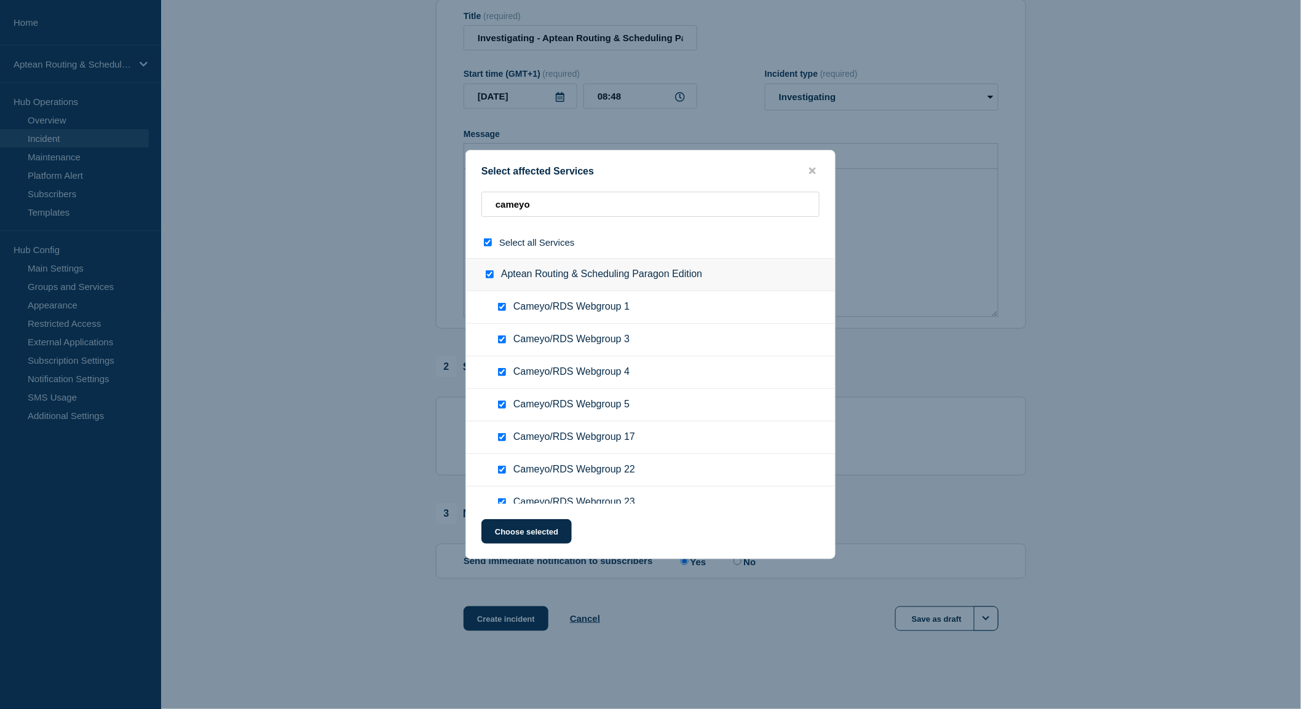
checkbox input "true"
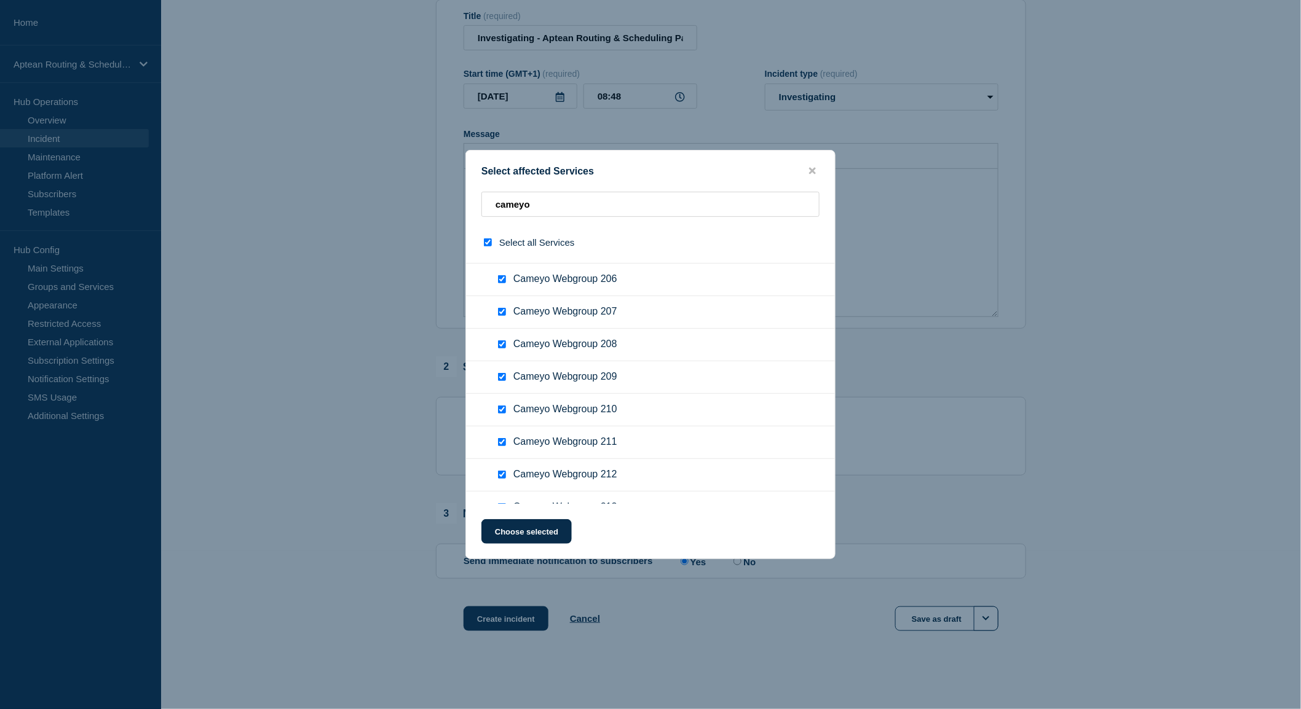
scroll to position [3685, 0]
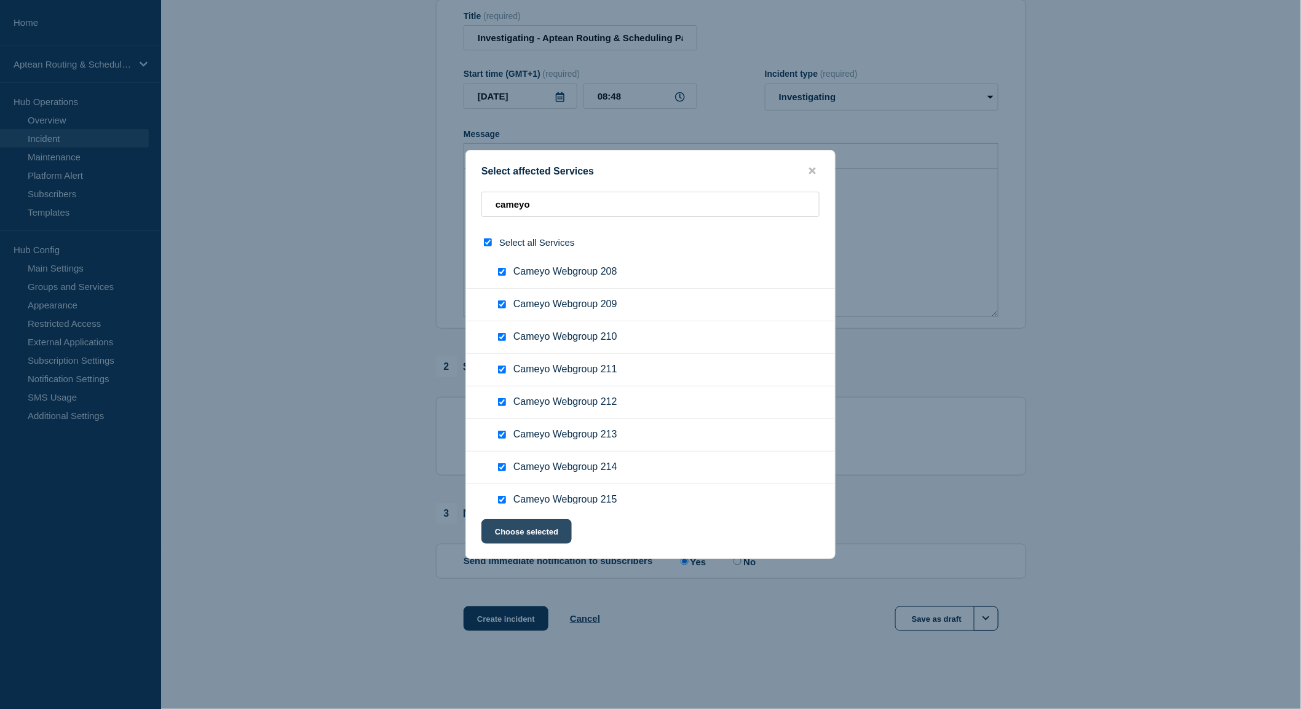
click at [557, 537] on button "Choose selected" at bounding box center [526, 532] width 90 height 25
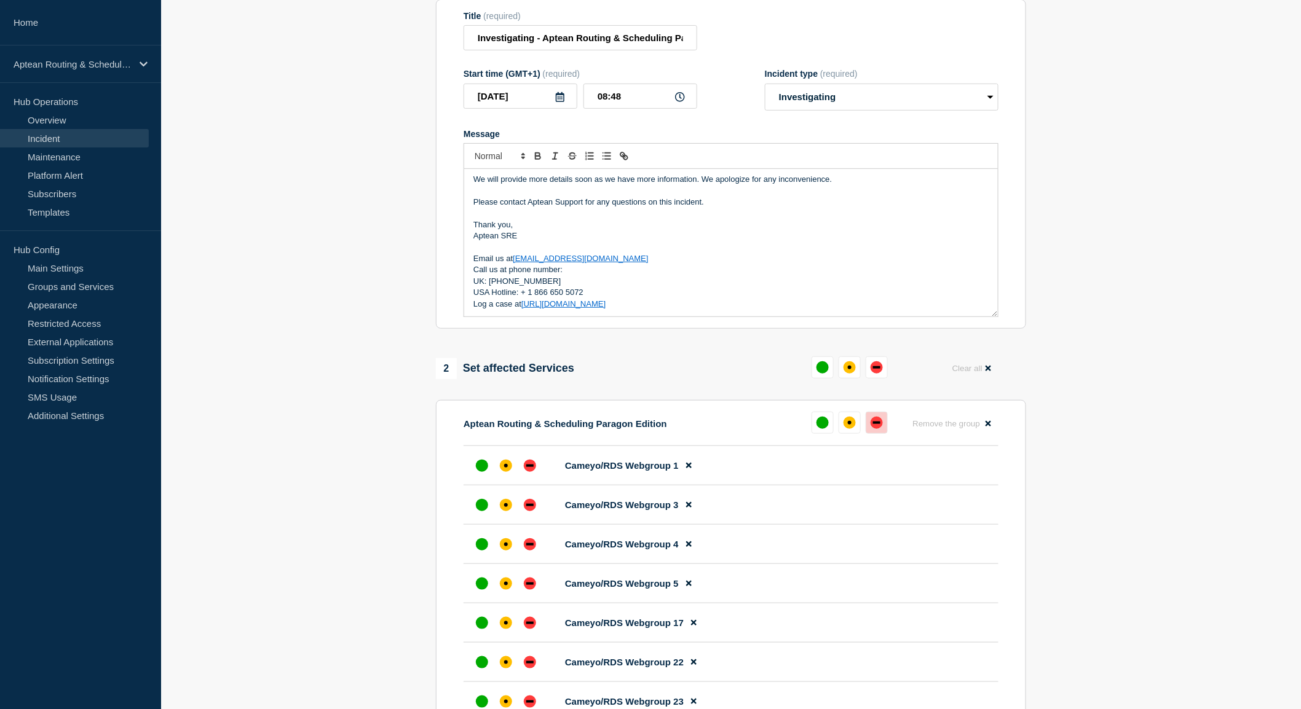
click at [878, 426] on div "down" at bounding box center [877, 423] width 12 height 12
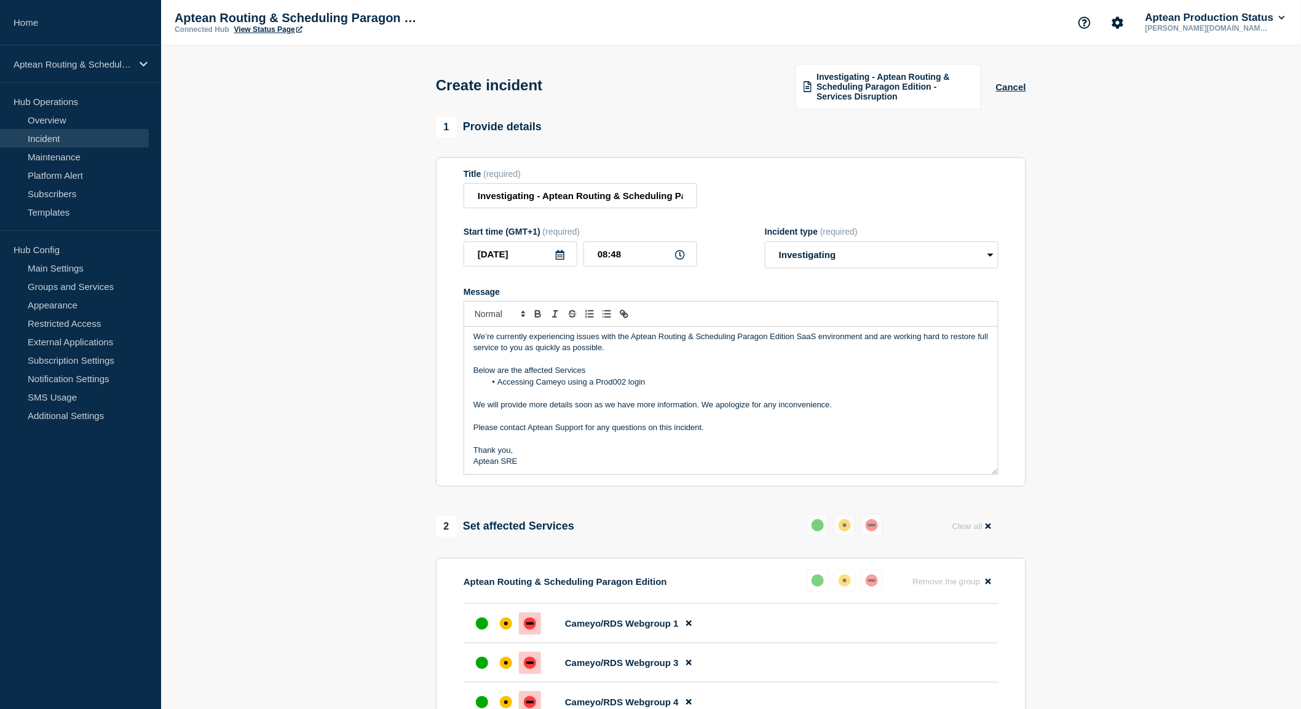
scroll to position [0, 0]
click at [569, 387] on li "Accessing Cameyo using a Prod002 login" at bounding box center [738, 385] width 504 height 11
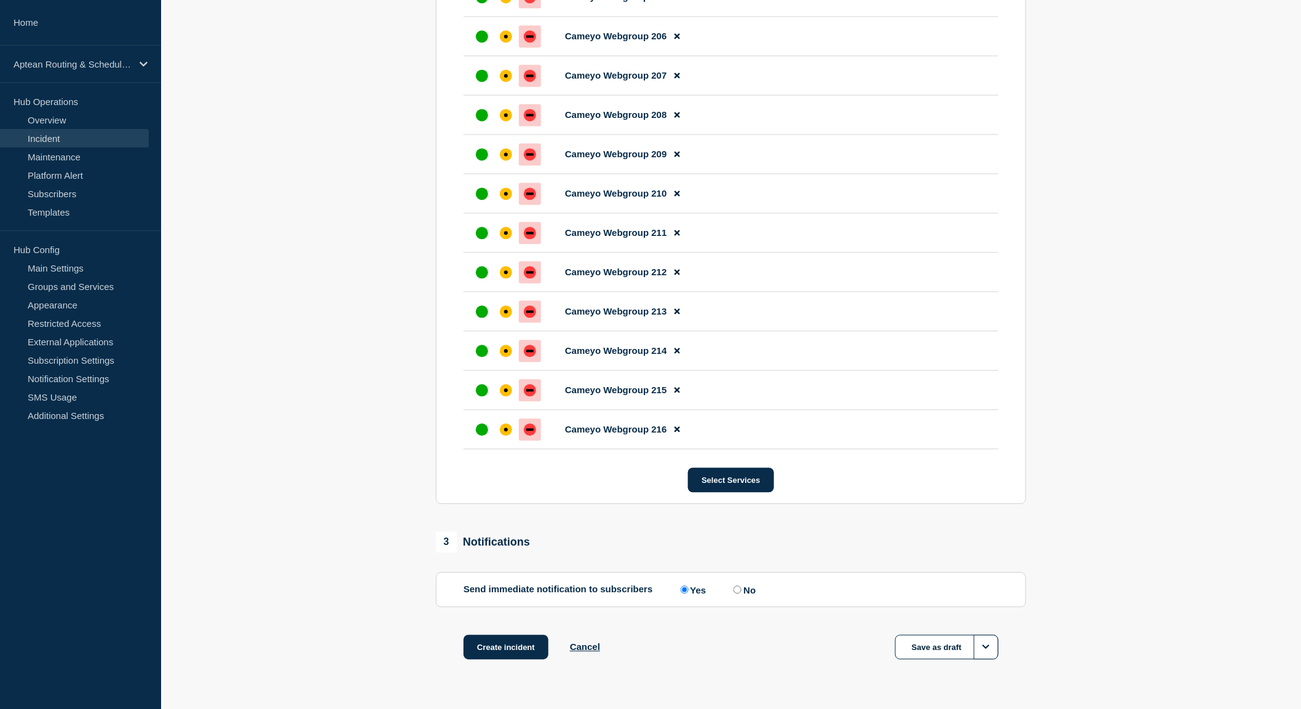
scroll to position [4994, 0]
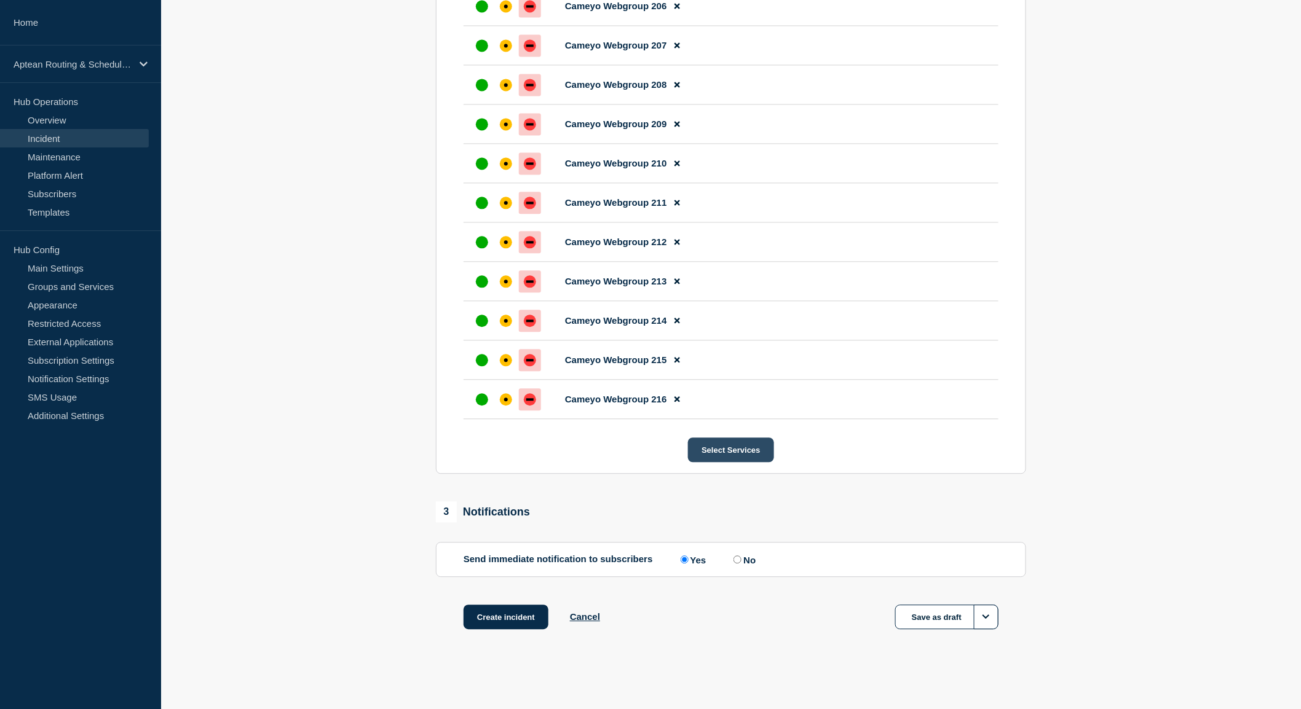
click at [732, 443] on button "Select Services" at bounding box center [730, 450] width 85 height 25
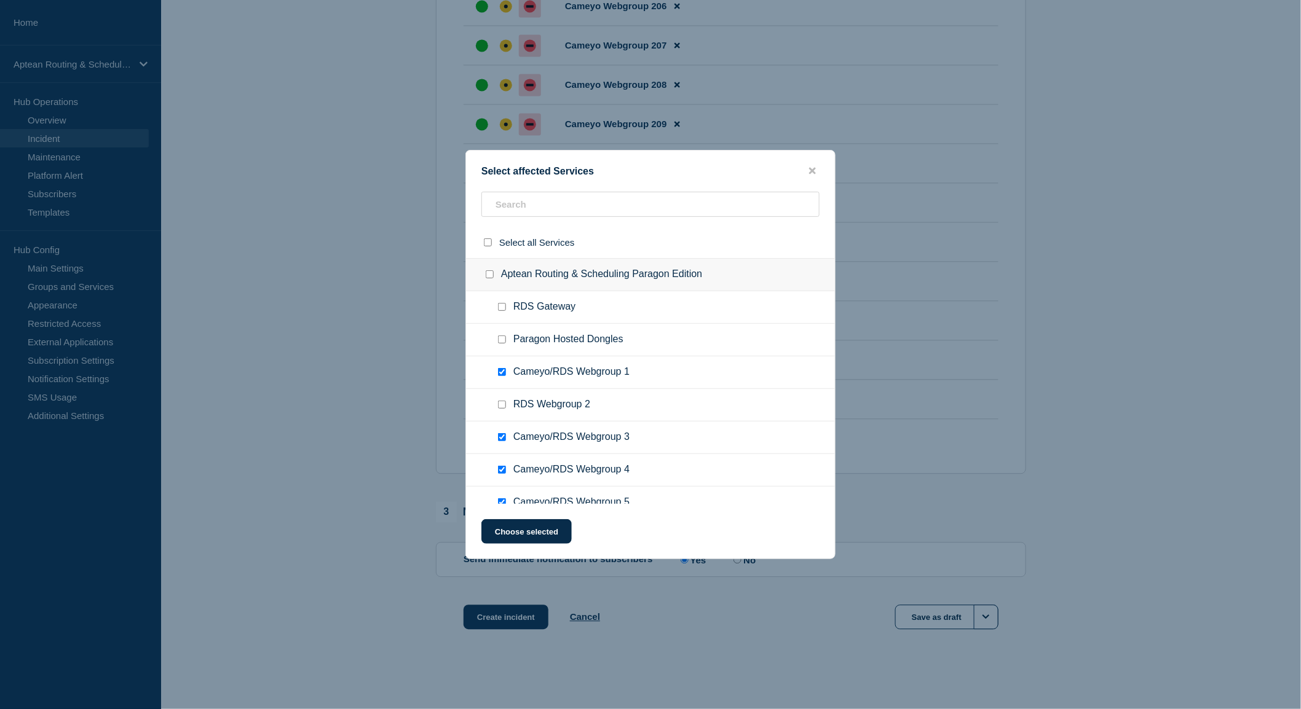
click at [820, 168] on div "Select affected Services" at bounding box center [650, 171] width 369 height 12
click at [818, 167] on button "close button" at bounding box center [812, 171] width 14 height 12
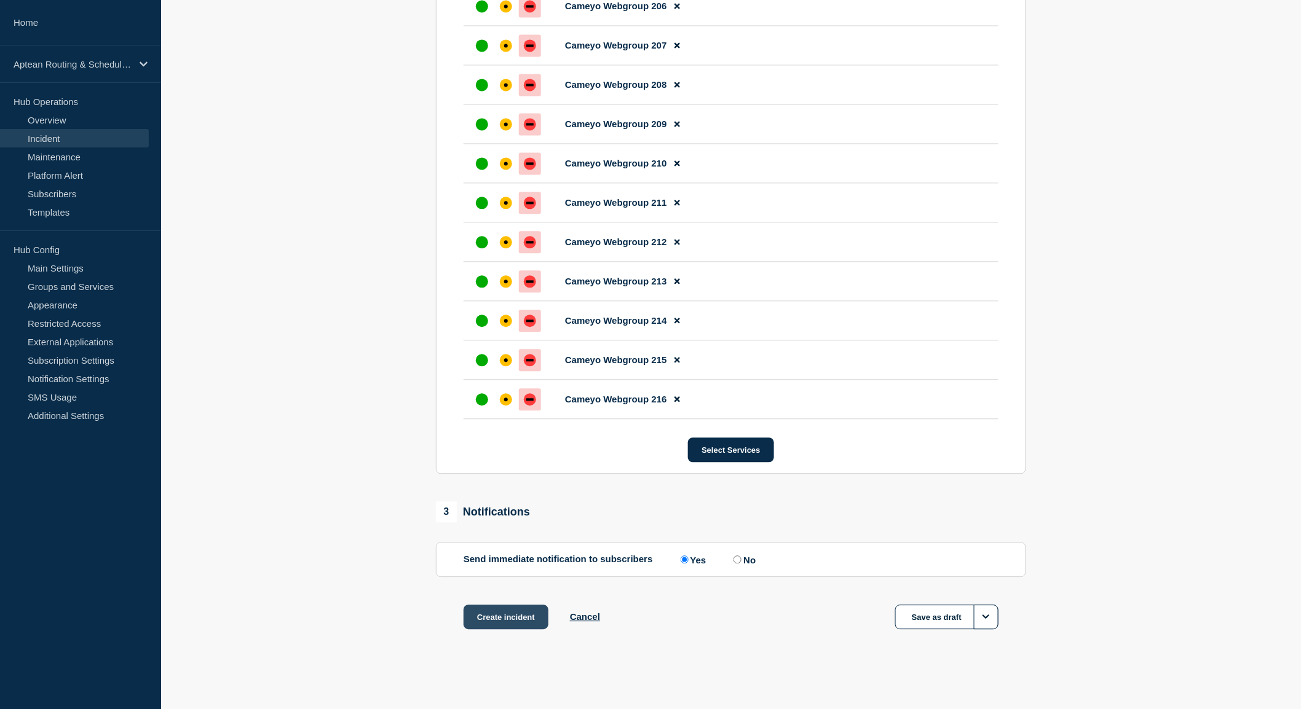
click at [523, 613] on button "Create incident" at bounding box center [506, 617] width 85 height 25
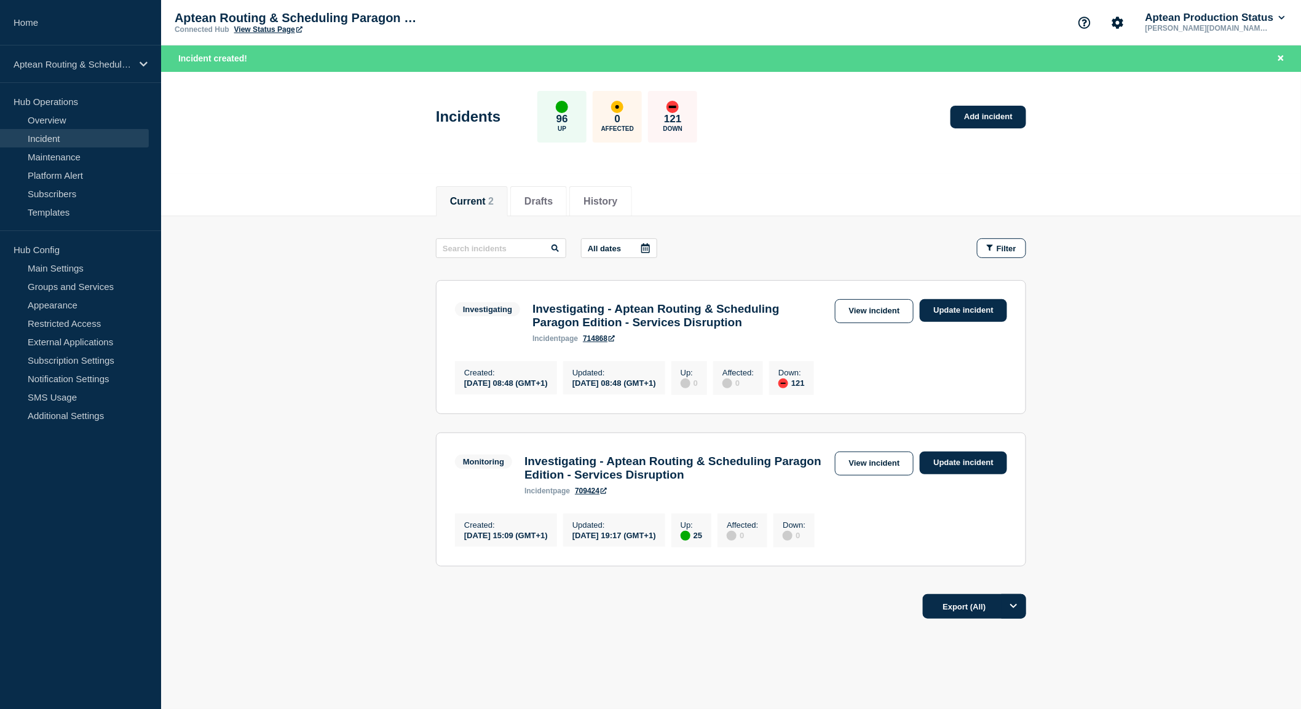
click at [614, 693] on div "Current Drafts History Current 2 Drafts History All dates Filter Investigating …" at bounding box center [731, 443] width 1140 height 539
click at [1172, 610] on footer "Export (All)" at bounding box center [731, 611] width 1140 height 53
click at [902, 321] on link "View incident" at bounding box center [874, 311] width 79 height 24
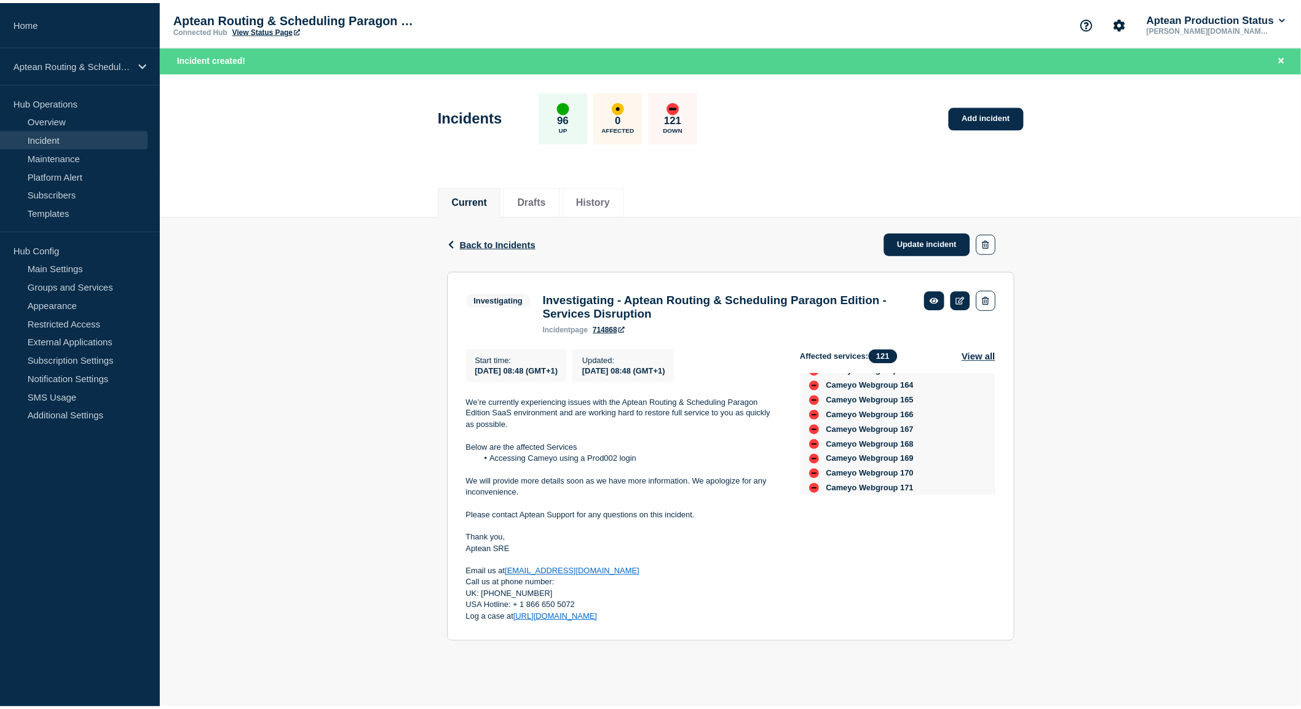
scroll to position [1038, 0]
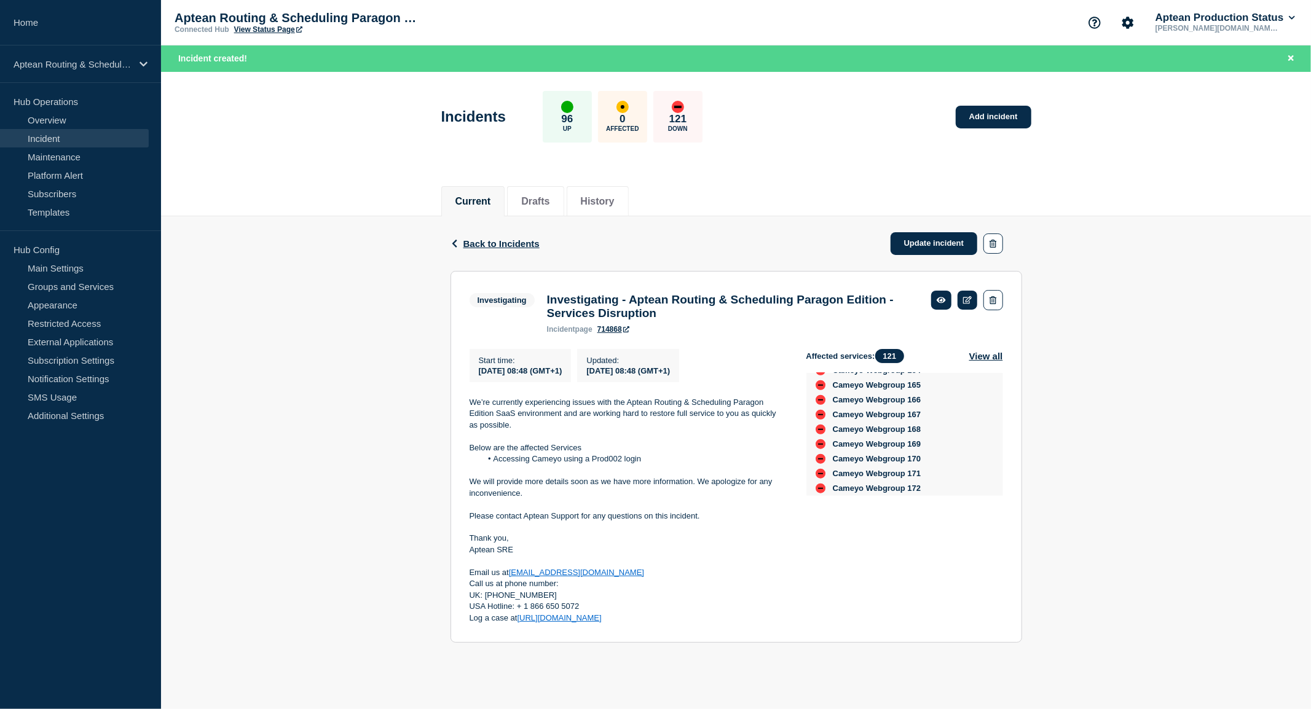
click at [266, 454] on div "Back Back to Incidents Update incident Investigating Investigating - Aptean Rou…" at bounding box center [736, 438] width 1150 height 445
click at [912, 242] on link "Update incident" at bounding box center [934, 243] width 87 height 23
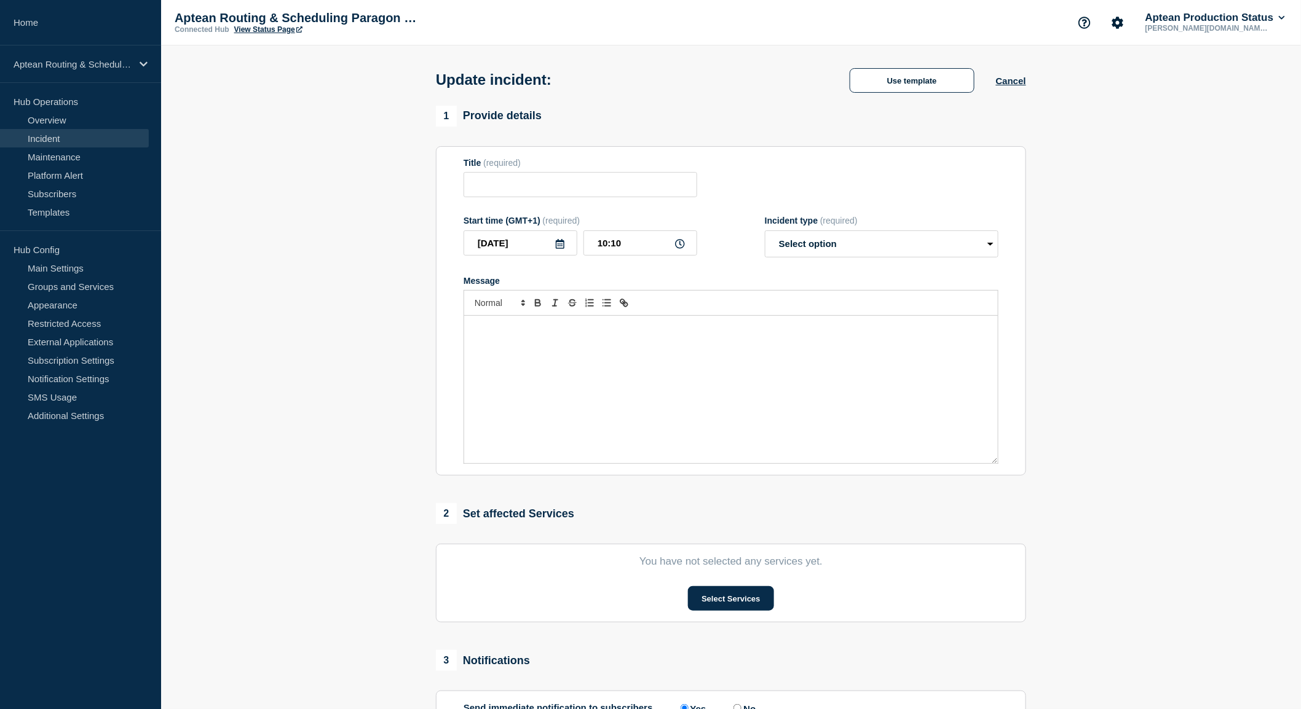
click at [904, 84] on div "Update incident: Use template Cancel" at bounding box center [731, 75] width 618 height 60
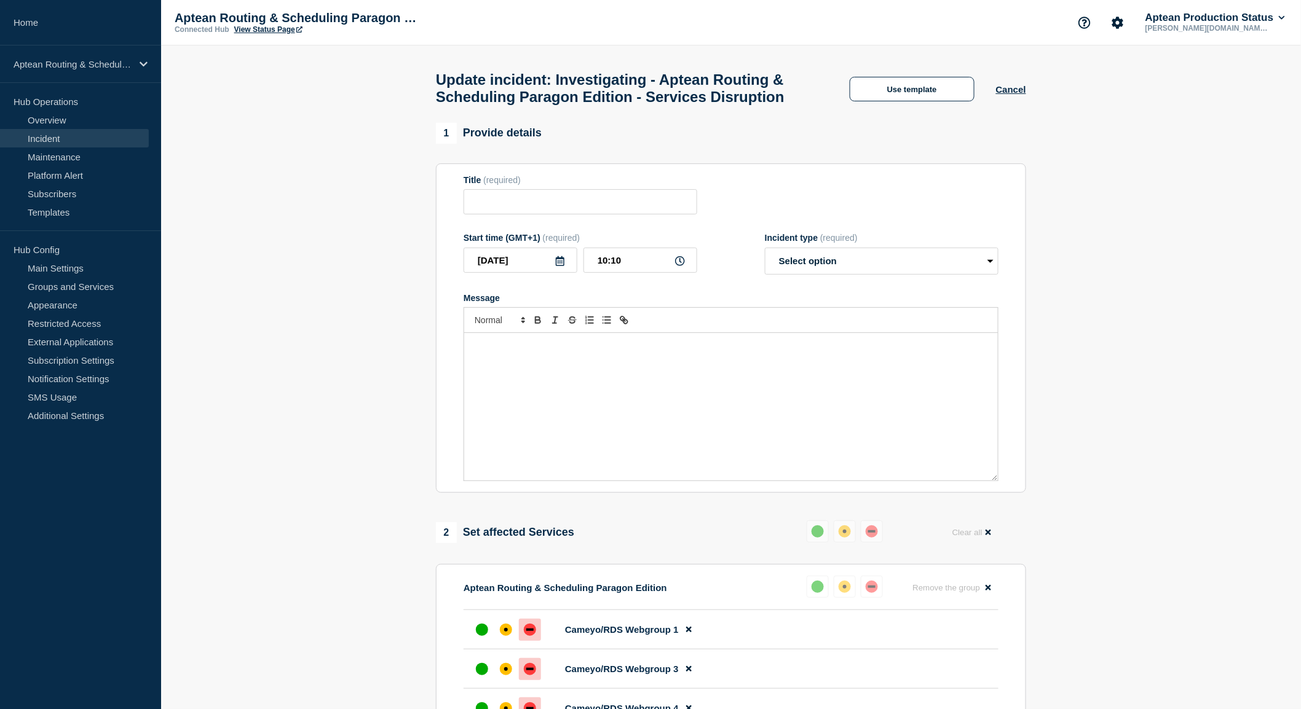
type input "Investigating - Aptean Routing & Scheduling Paragon Edition - Services Disrupti…"
click at [901, 101] on button "Use template" at bounding box center [912, 89] width 125 height 25
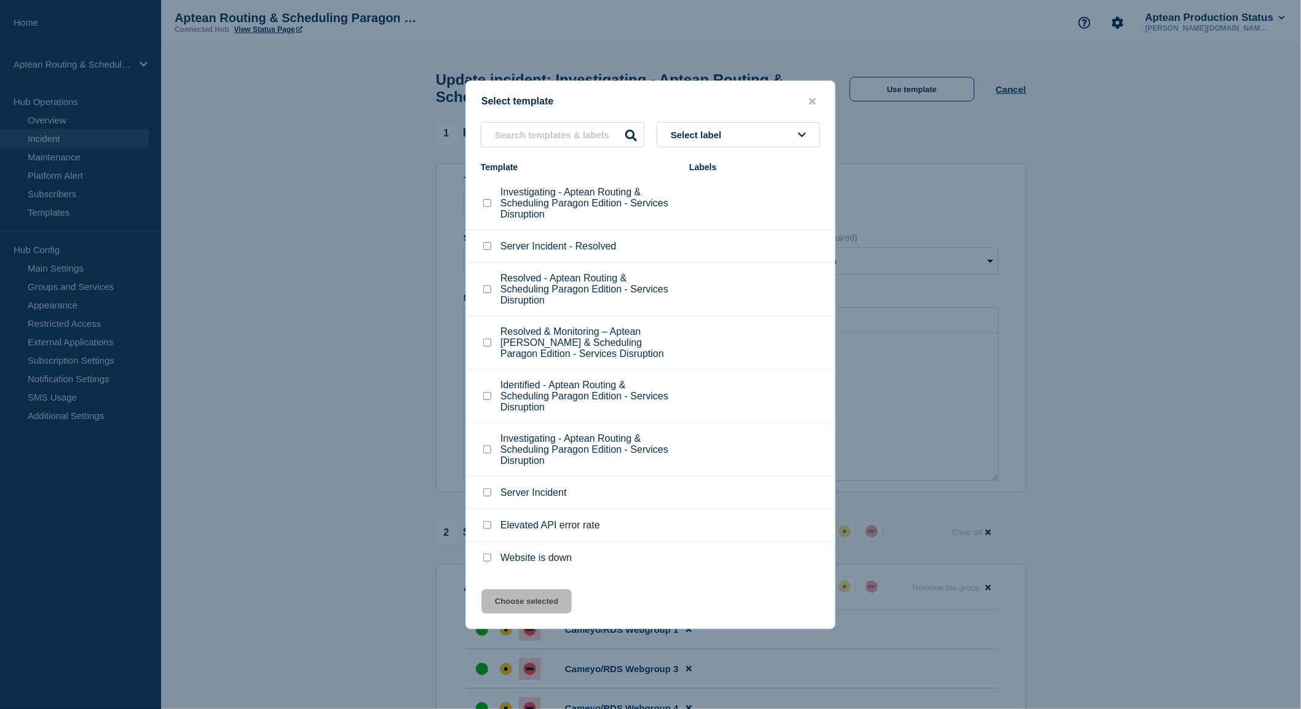
click at [491, 349] on div at bounding box center [487, 343] width 12 height 12
click at [491, 347] on input "Resolved & Monitoring – Aptean Routing & Scheduling Paragon Edition - Services …" at bounding box center [487, 343] width 8 height 8
click at [484, 349] on div at bounding box center [487, 343] width 12 height 12
click at [486, 346] on input "Resolved & Monitoring – Aptean Routing & Scheduling Paragon Edition - Services …" at bounding box center [487, 343] width 8 height 8
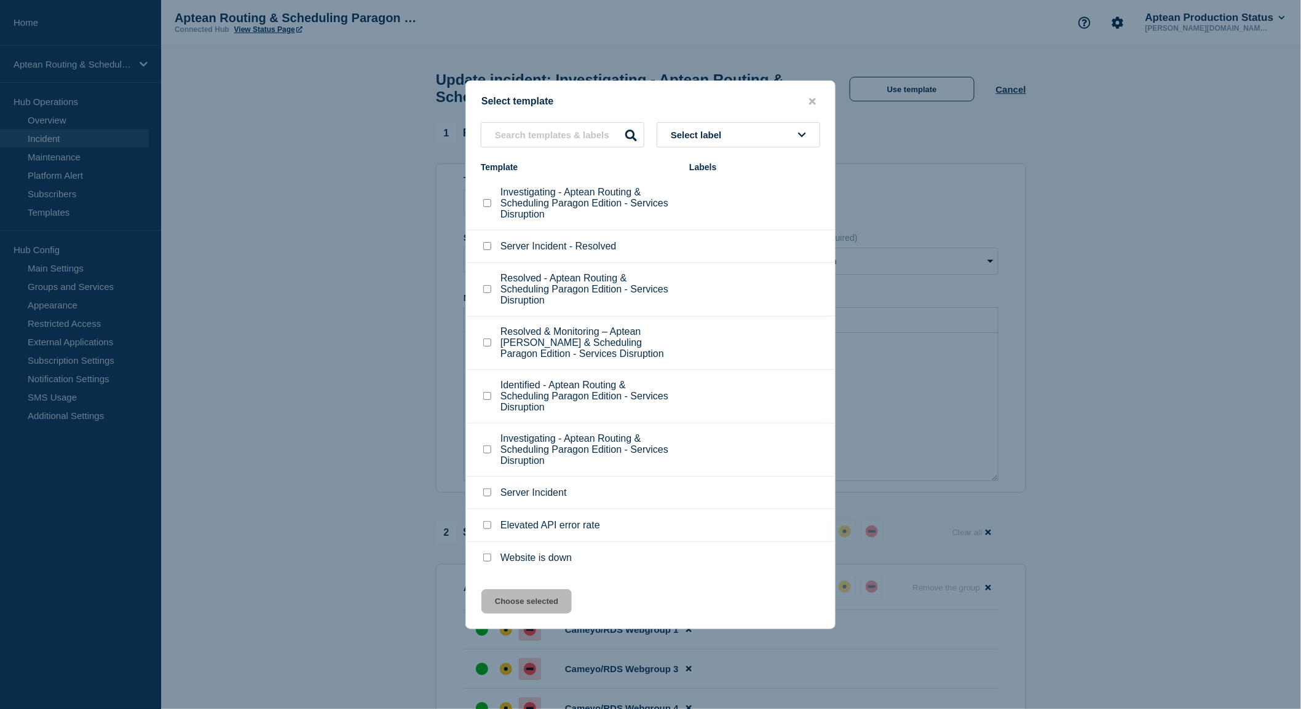
checkbox input "true"
click at [540, 612] on div "Select template Select label Template Labels Investigating - Aptean Routing & S…" at bounding box center [650, 355] width 370 height 549
click at [540, 611] on button "Choose selected" at bounding box center [526, 602] width 90 height 25
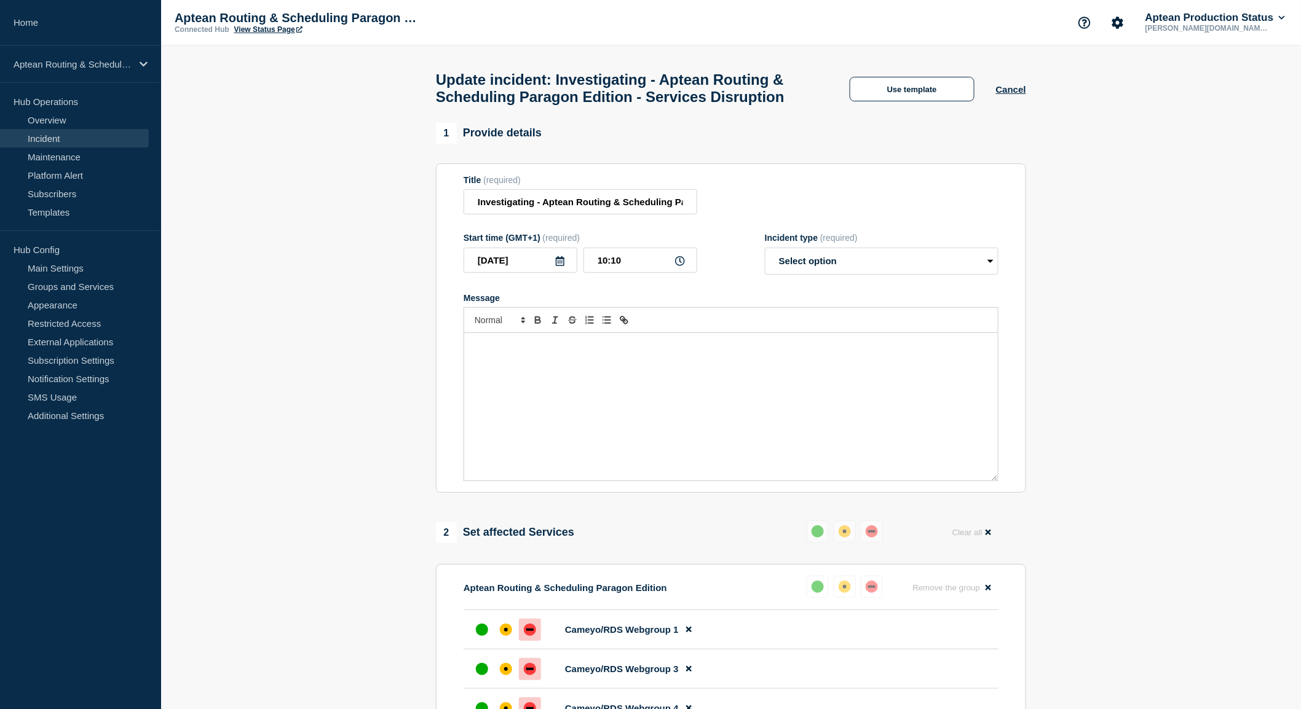
select select "monitoring"
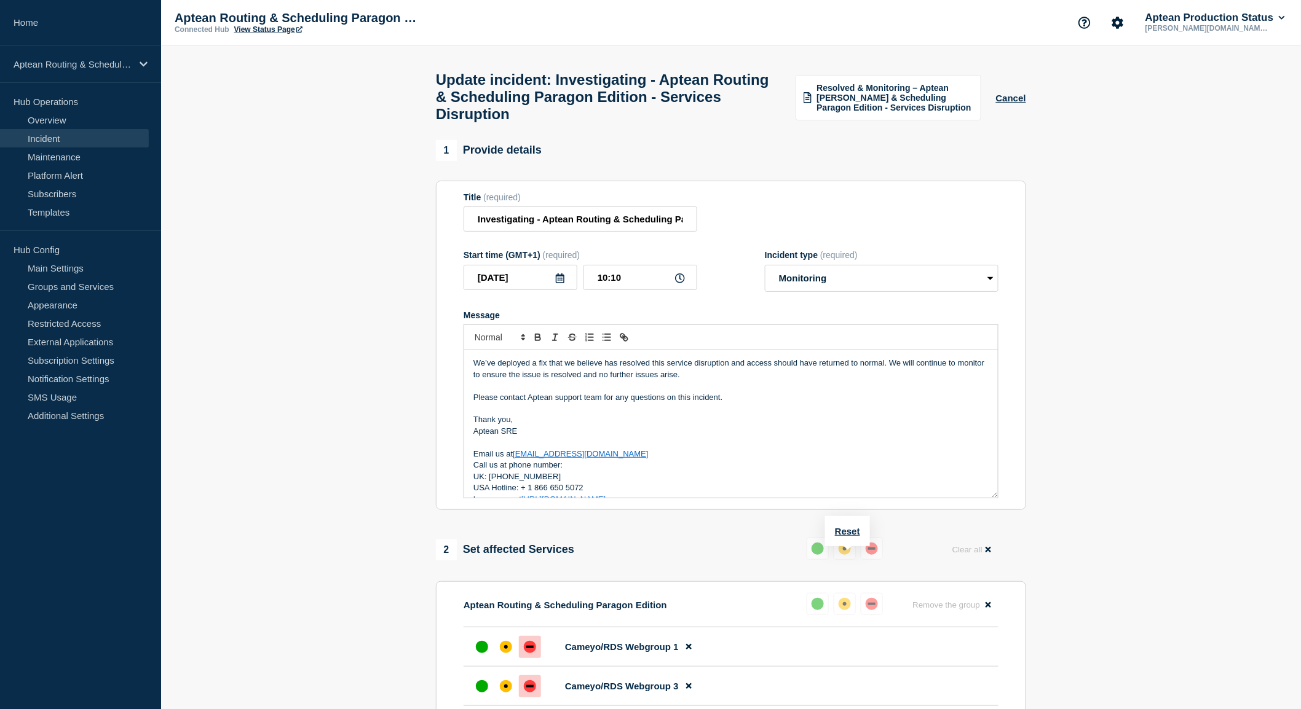
click at [820, 555] on div "up" at bounding box center [818, 549] width 12 height 12
click at [850, 531] on button "Reset" at bounding box center [847, 531] width 25 height 10
click at [824, 555] on div "up" at bounding box center [822, 549] width 12 height 12
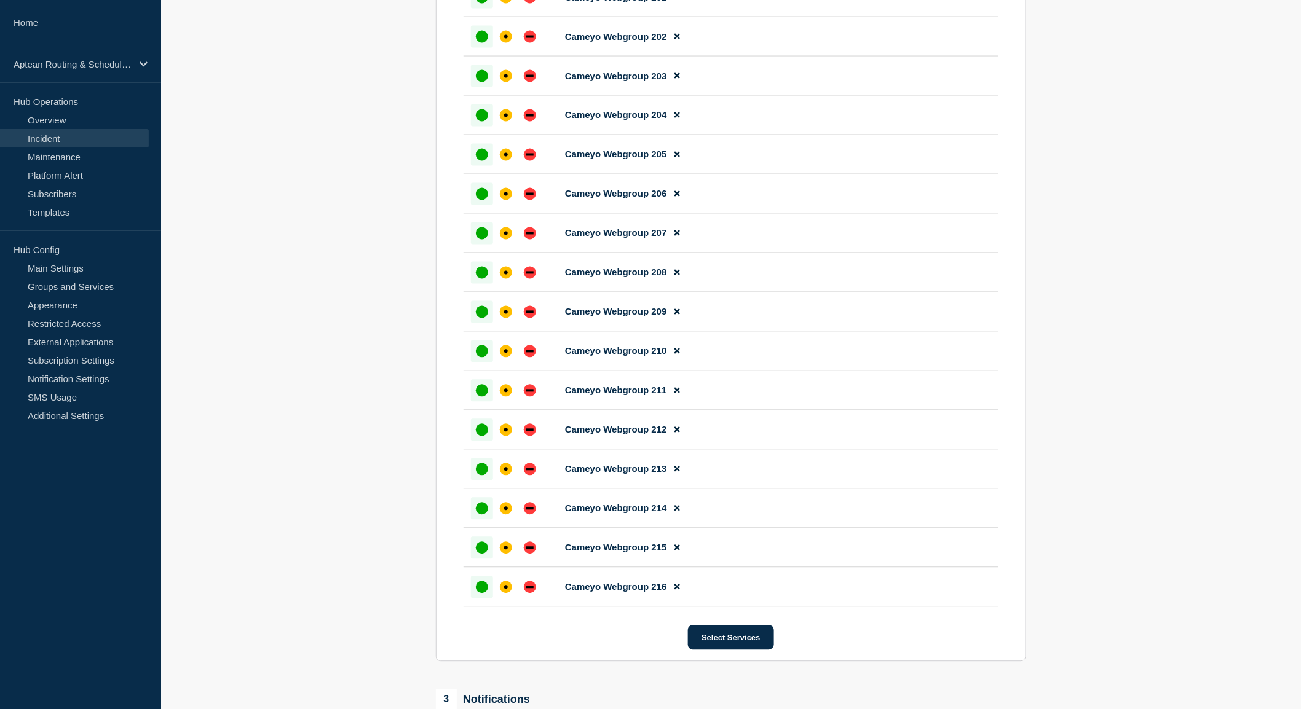
scroll to position [5102, 0]
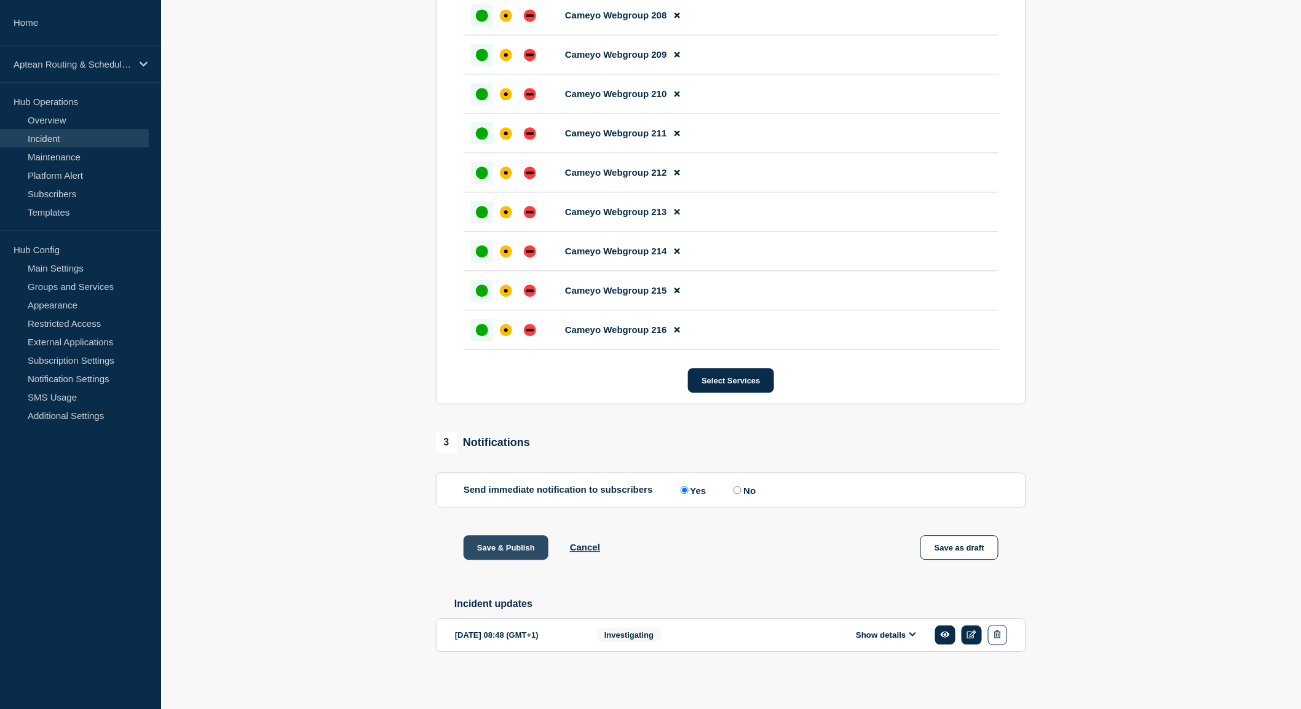
click at [512, 555] on button "Save & Publish" at bounding box center [506, 548] width 85 height 25
